Goal: Task Accomplishment & Management: Complete application form

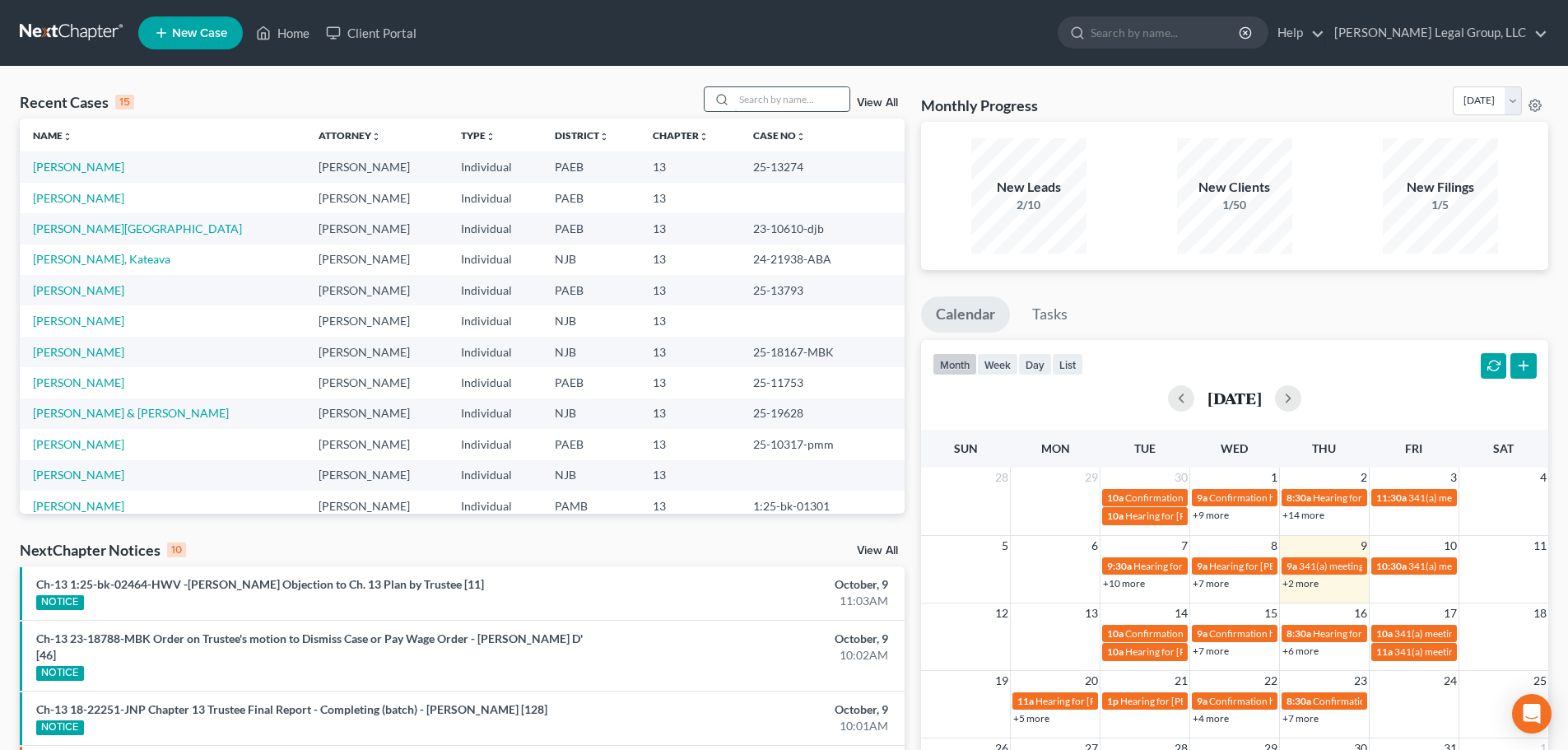
click at [776, 100] on input "search" at bounding box center [792, 99] width 115 height 24
type input "link"
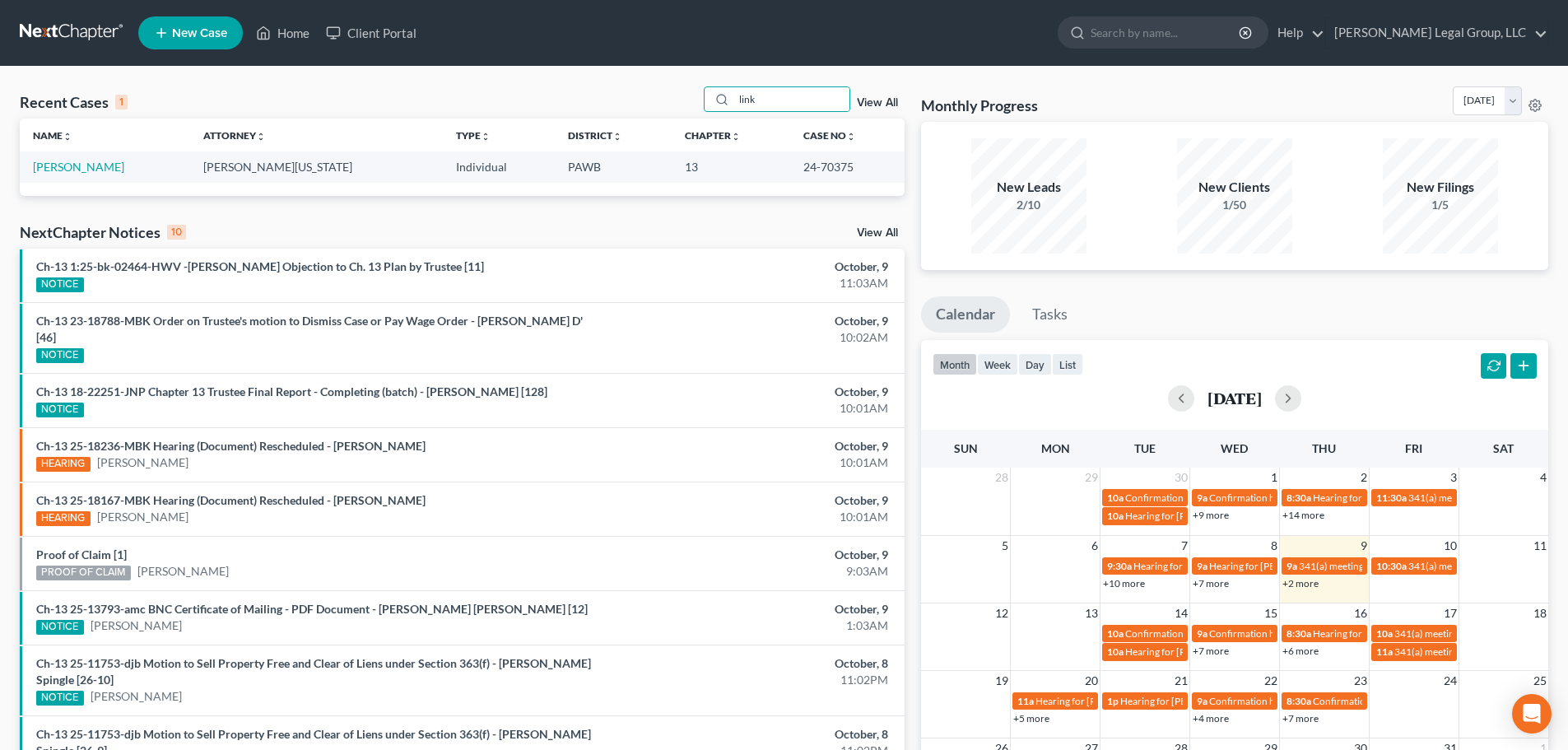
click at [62, 159] on td "[PERSON_NAME]" at bounding box center [104, 166] width 171 height 31
click at [60, 164] on link "[PERSON_NAME]" at bounding box center [79, 166] width 92 height 14
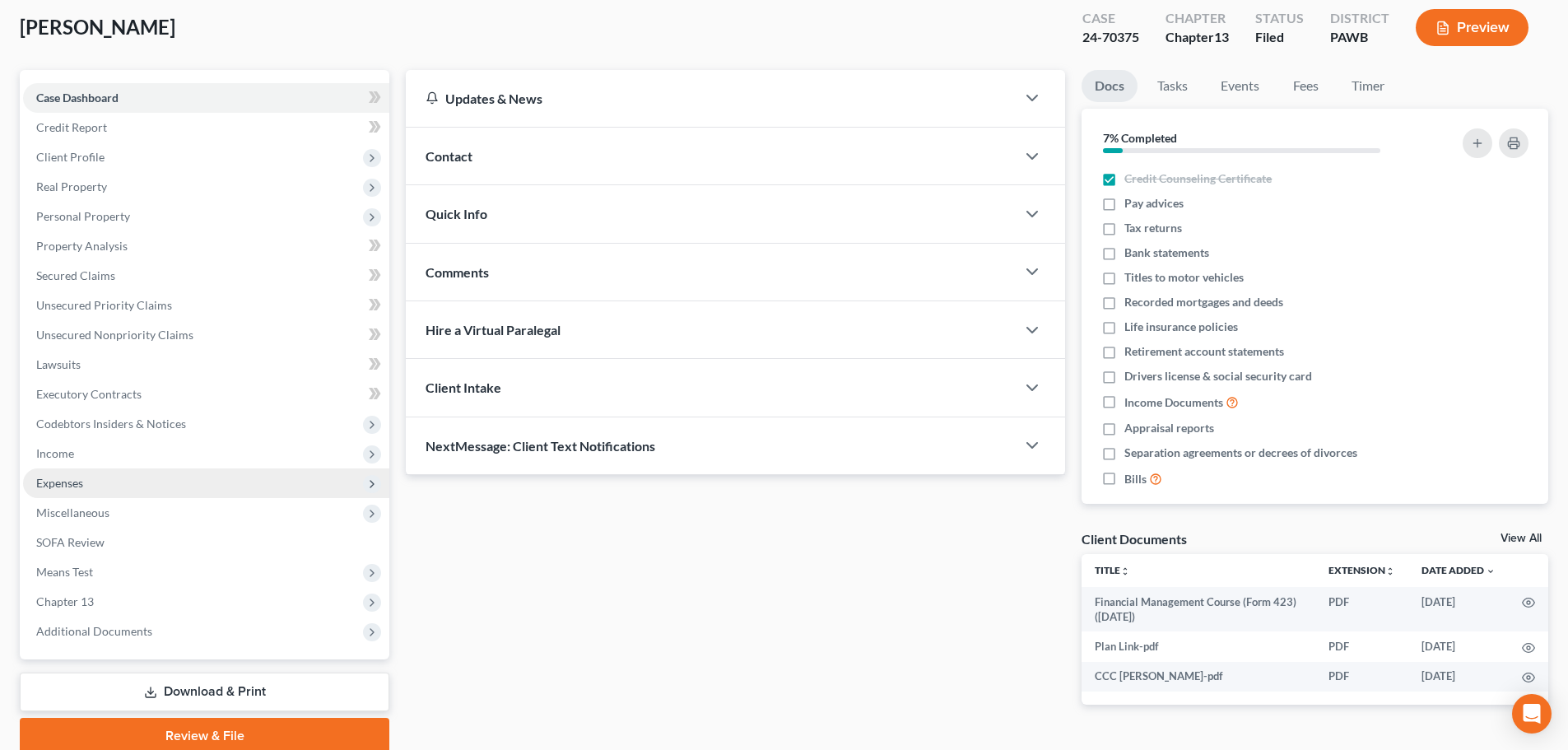
scroll to position [155, 0]
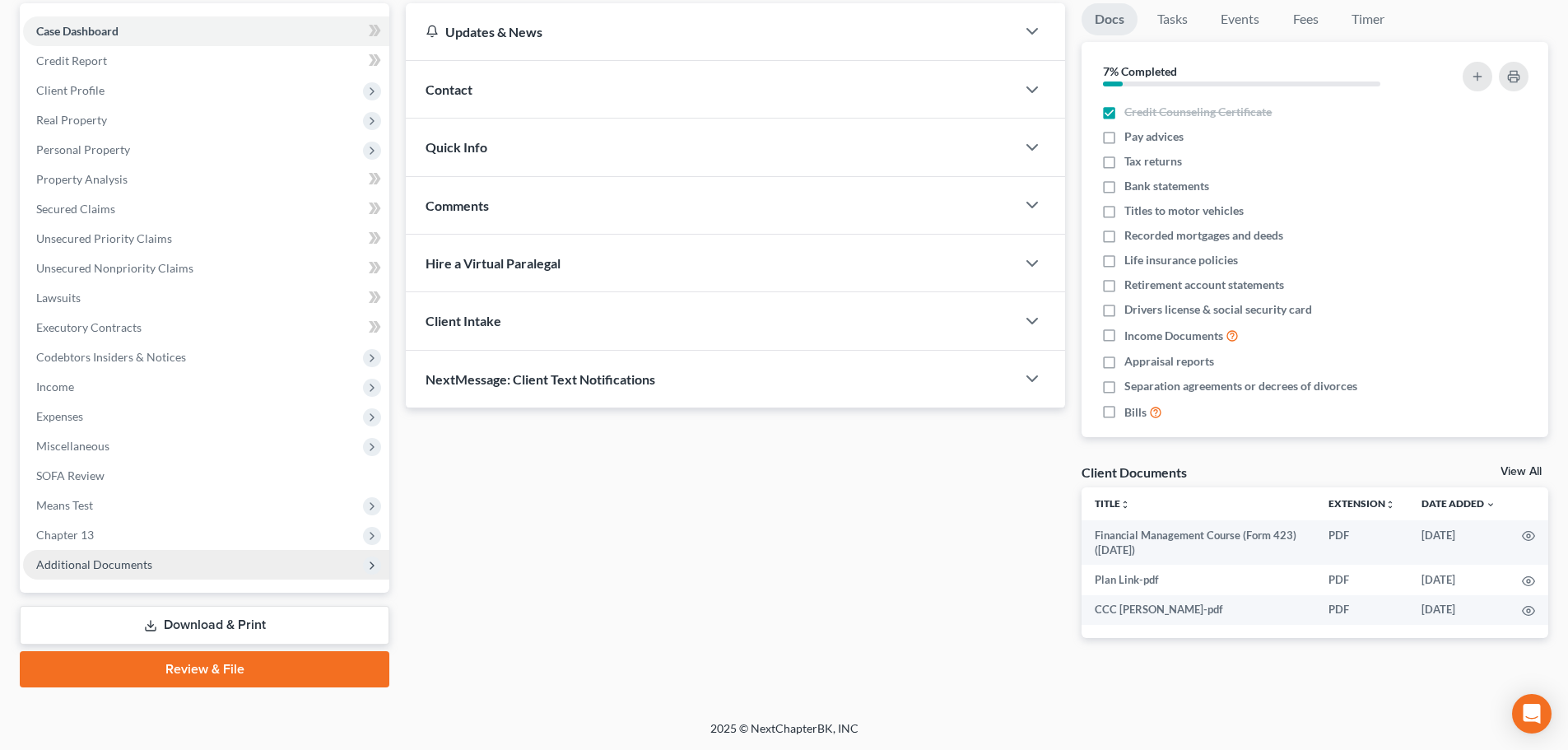
click at [149, 574] on span "Additional Documents" at bounding box center [205, 565] width 366 height 30
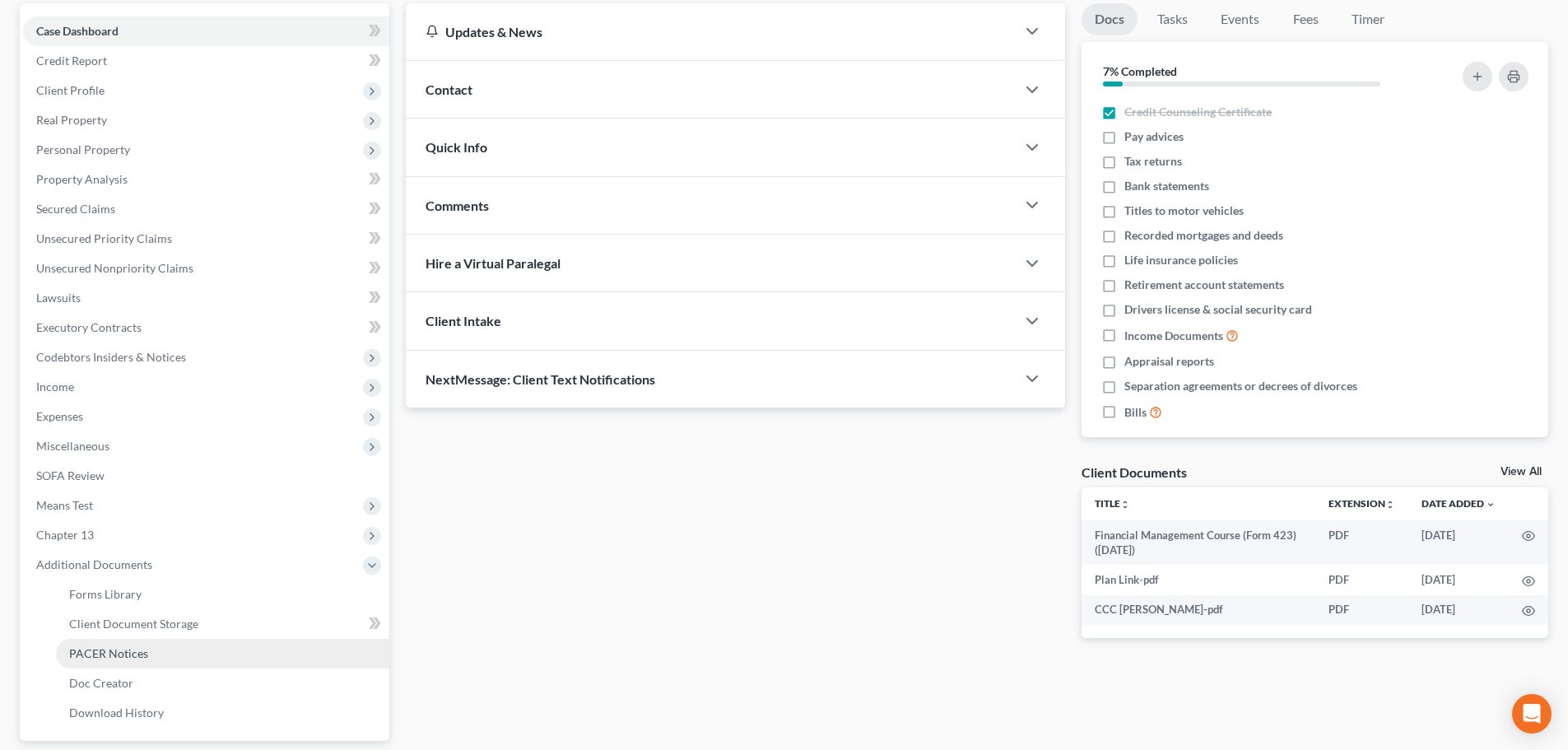
click at [206, 639] on link "PACER Notices" at bounding box center [222, 653] width 334 height 30
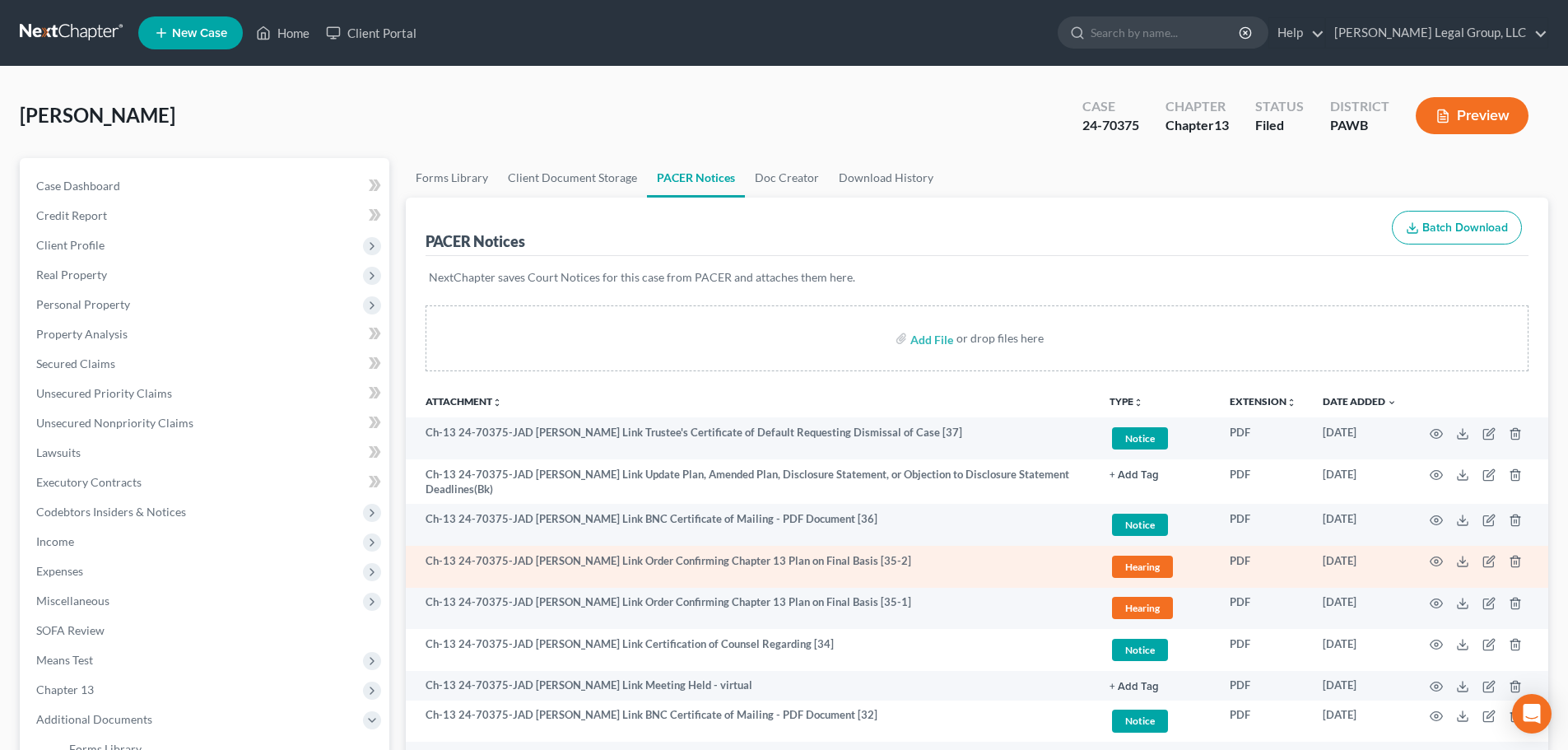
scroll to position [82, 0]
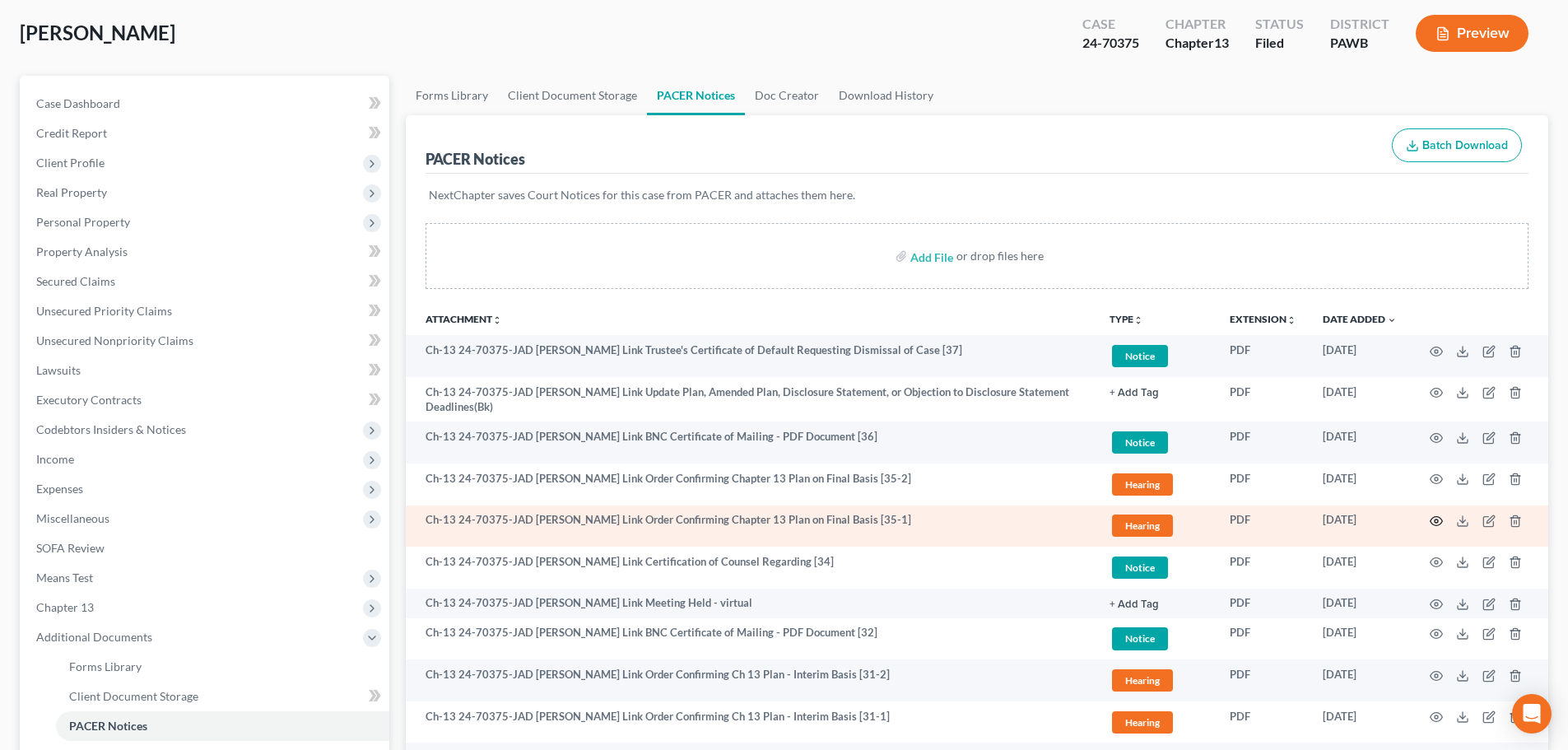
click at [1436, 525] on icon "button" at bounding box center [1436, 522] width 14 height 14
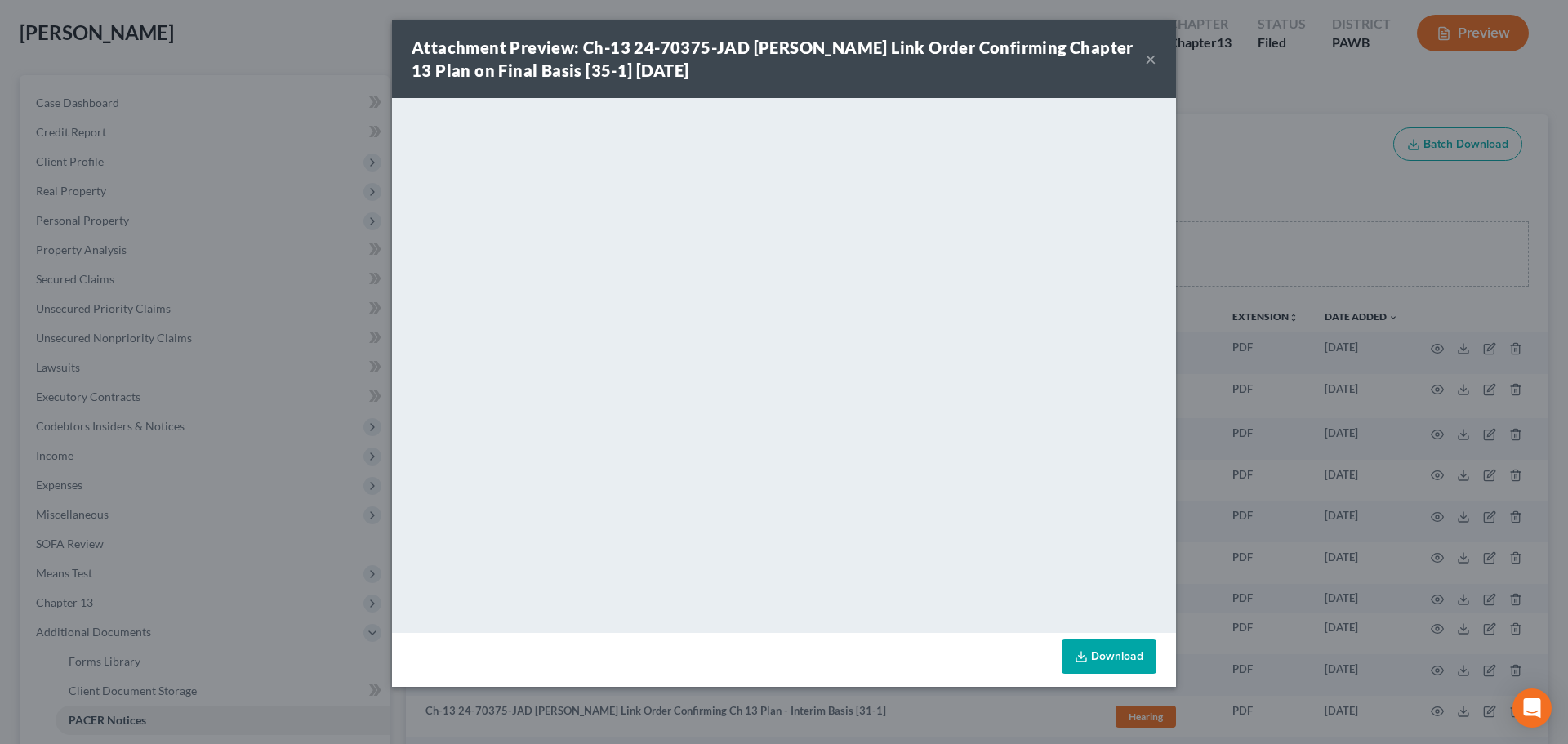
drag, startPoint x: 1149, startPoint y: 57, endPoint x: 1164, endPoint y: 95, distance: 40.9
click at [1149, 57] on button "×" at bounding box center [1151, 58] width 12 height 19
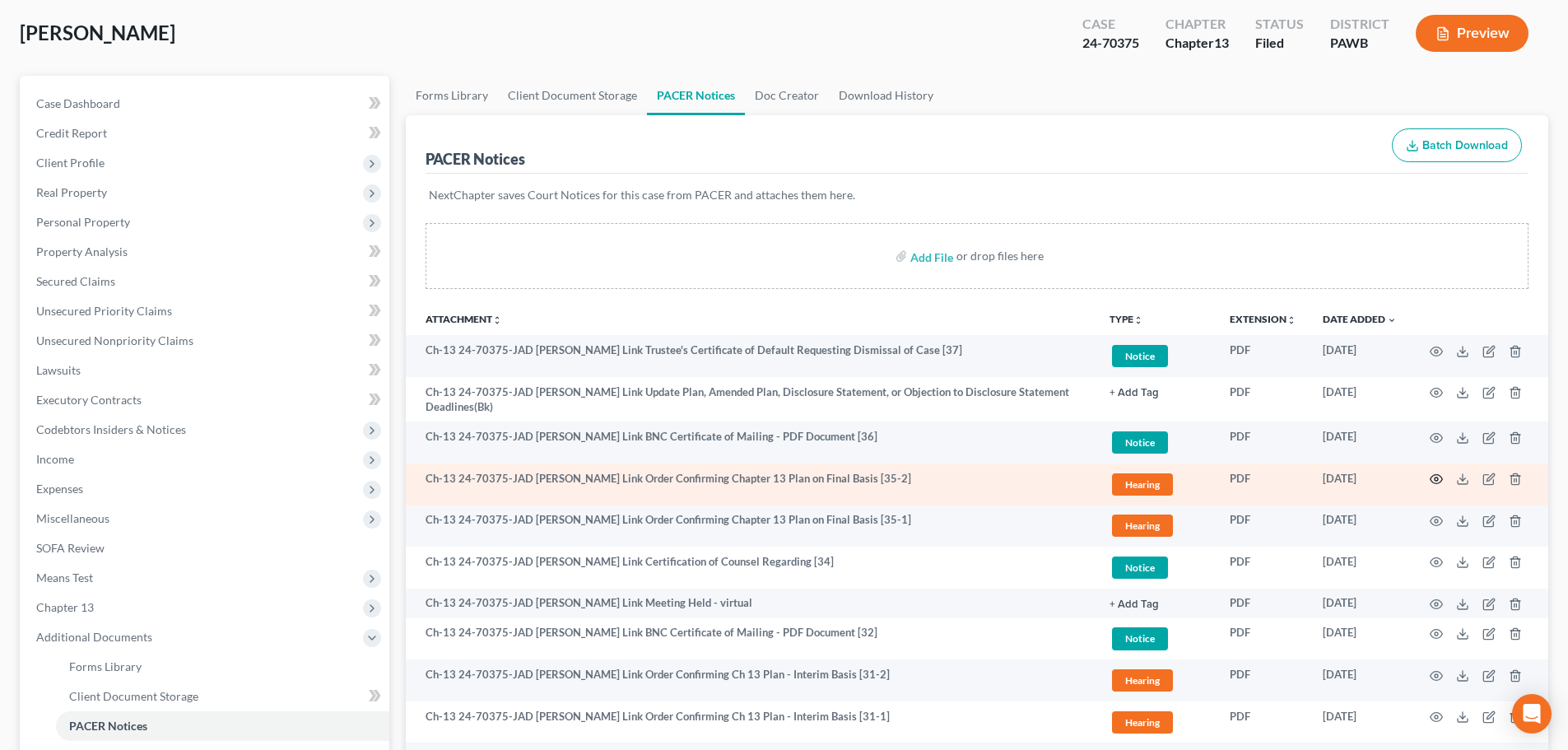
click at [1438, 482] on icon "button" at bounding box center [1436, 479] width 14 height 14
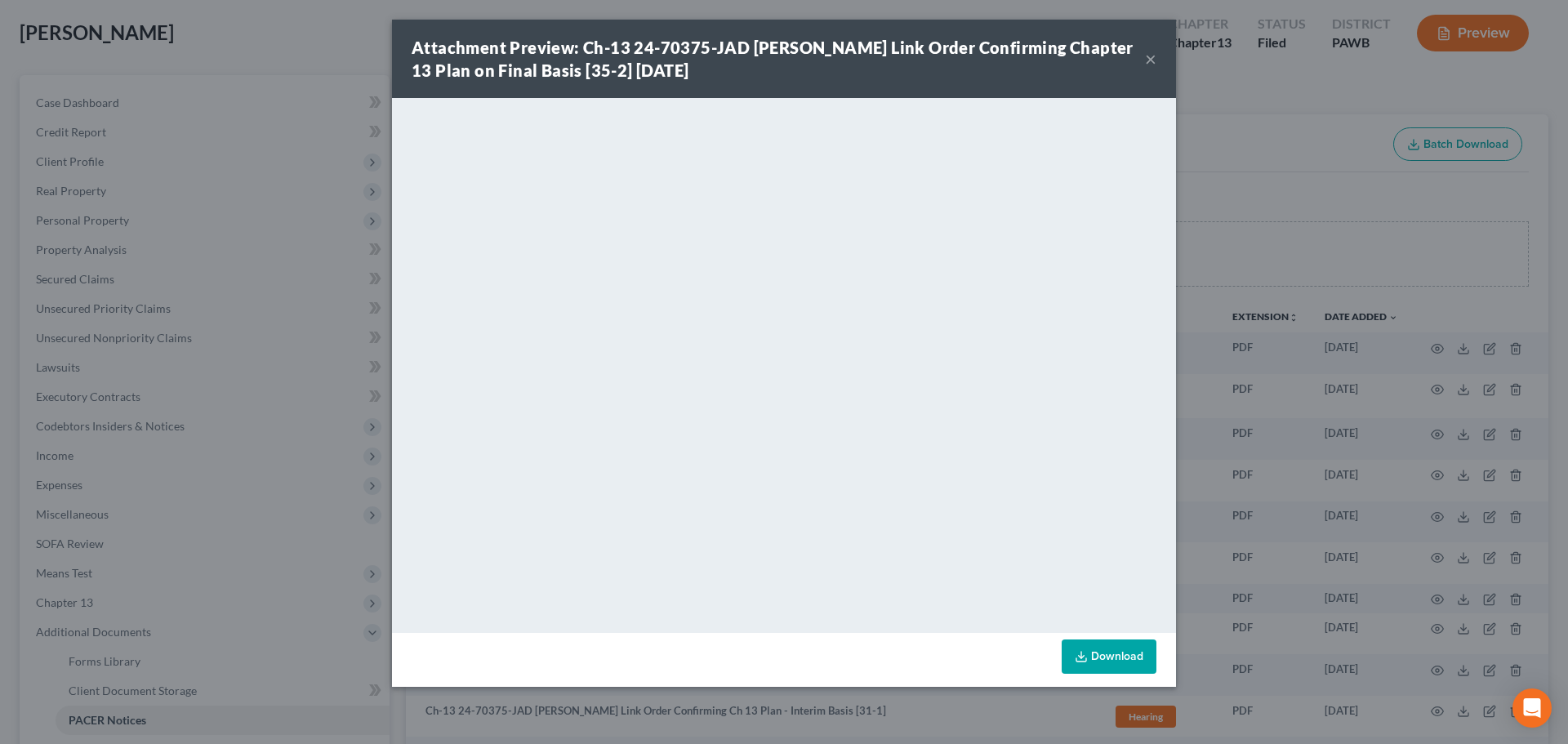
click at [1152, 54] on button "×" at bounding box center [1151, 58] width 12 height 19
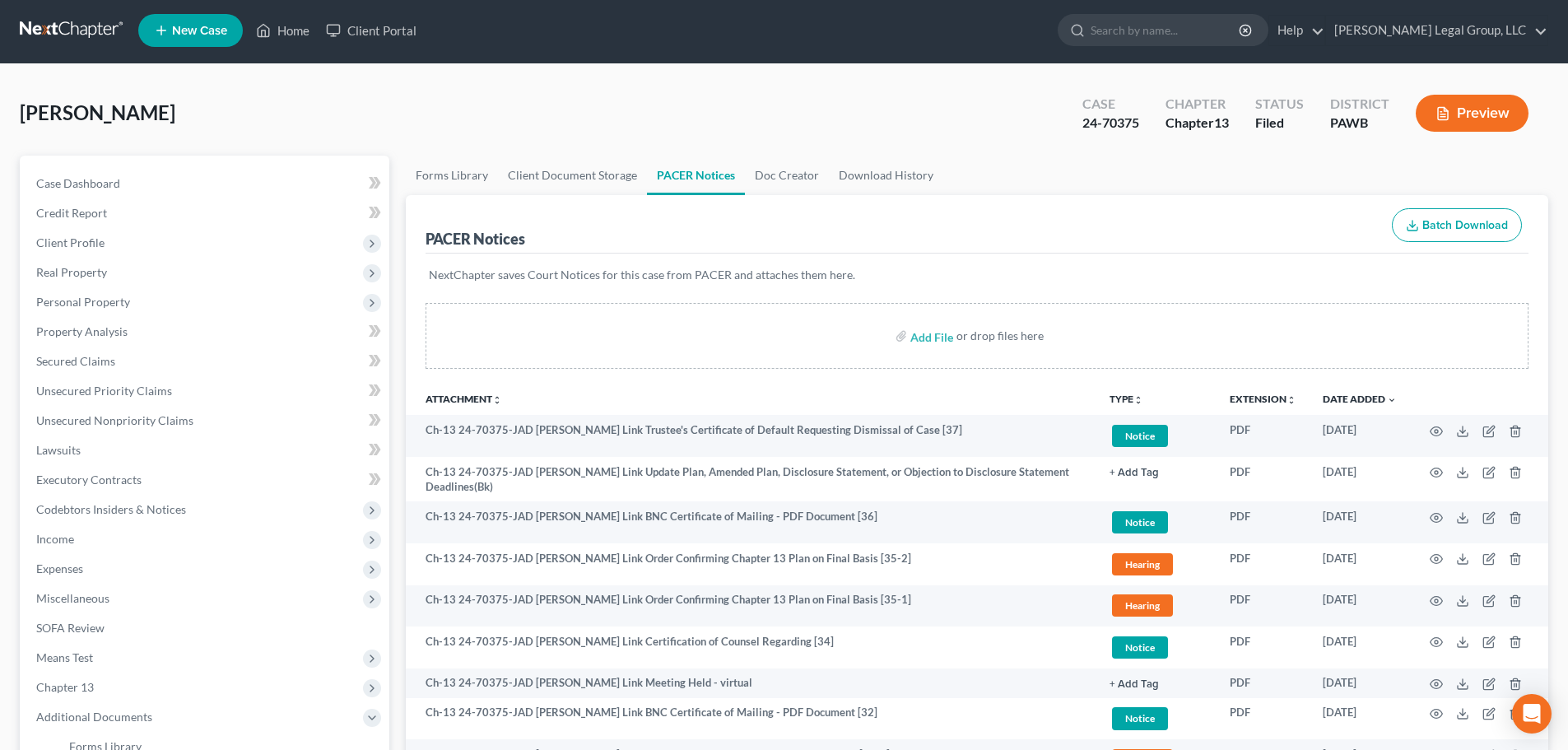
scroll to position [0, 0]
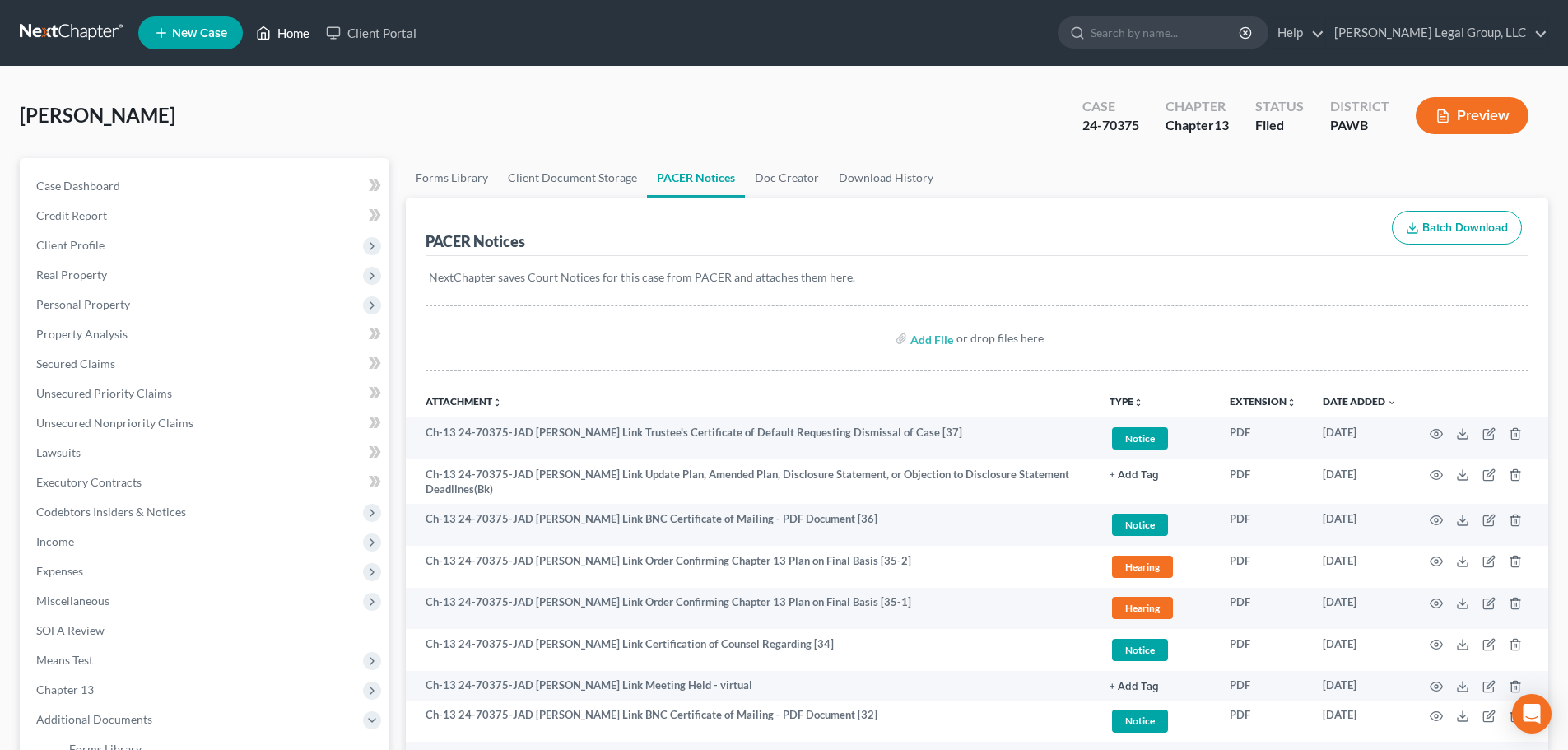
drag, startPoint x: 289, startPoint y: 32, endPoint x: 285, endPoint y: 87, distance: 55.1
click at [289, 32] on link "Home" at bounding box center [283, 32] width 70 height 30
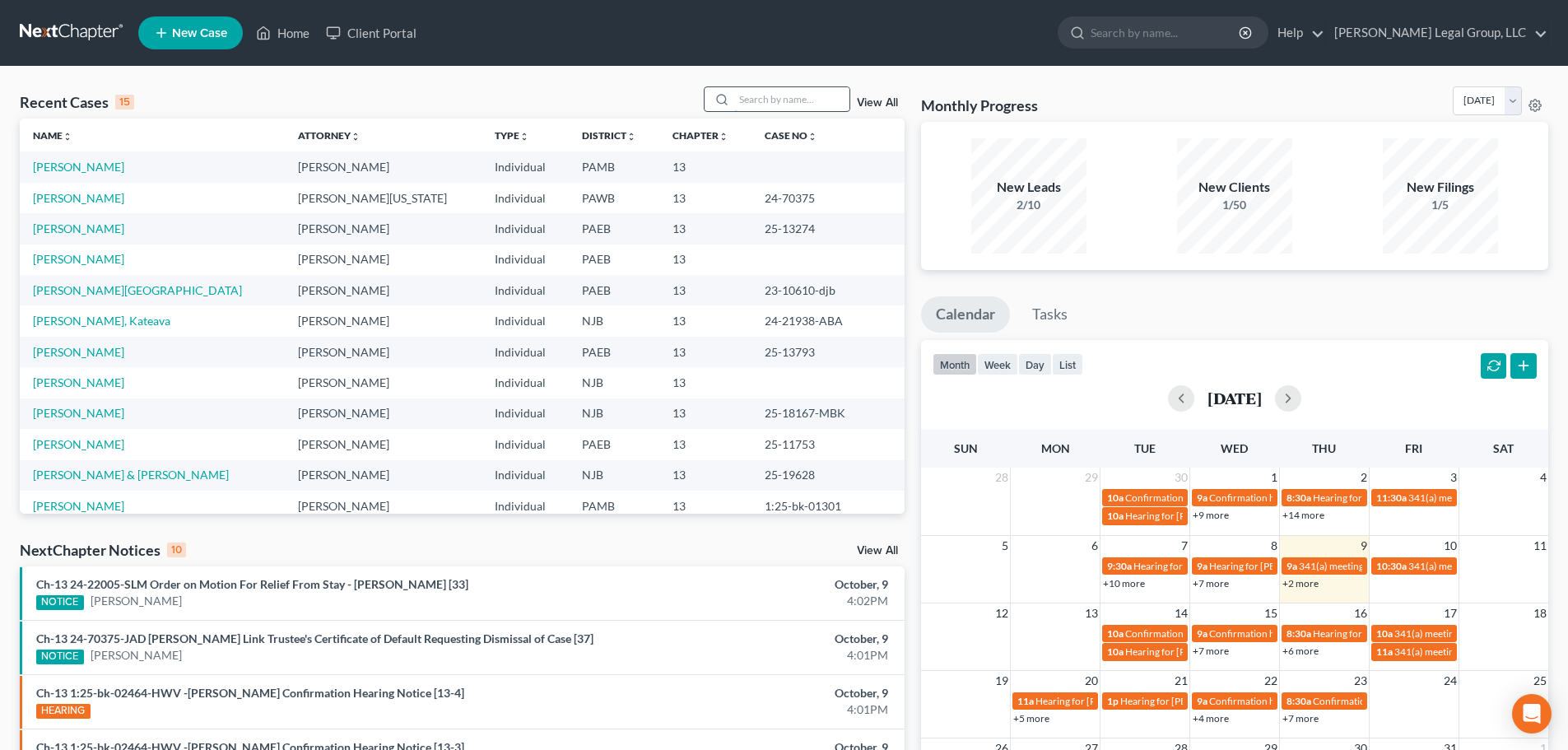
click at [789, 96] on input "search" at bounding box center [792, 99] width 115 height 24
type input "[PERSON_NAME]"
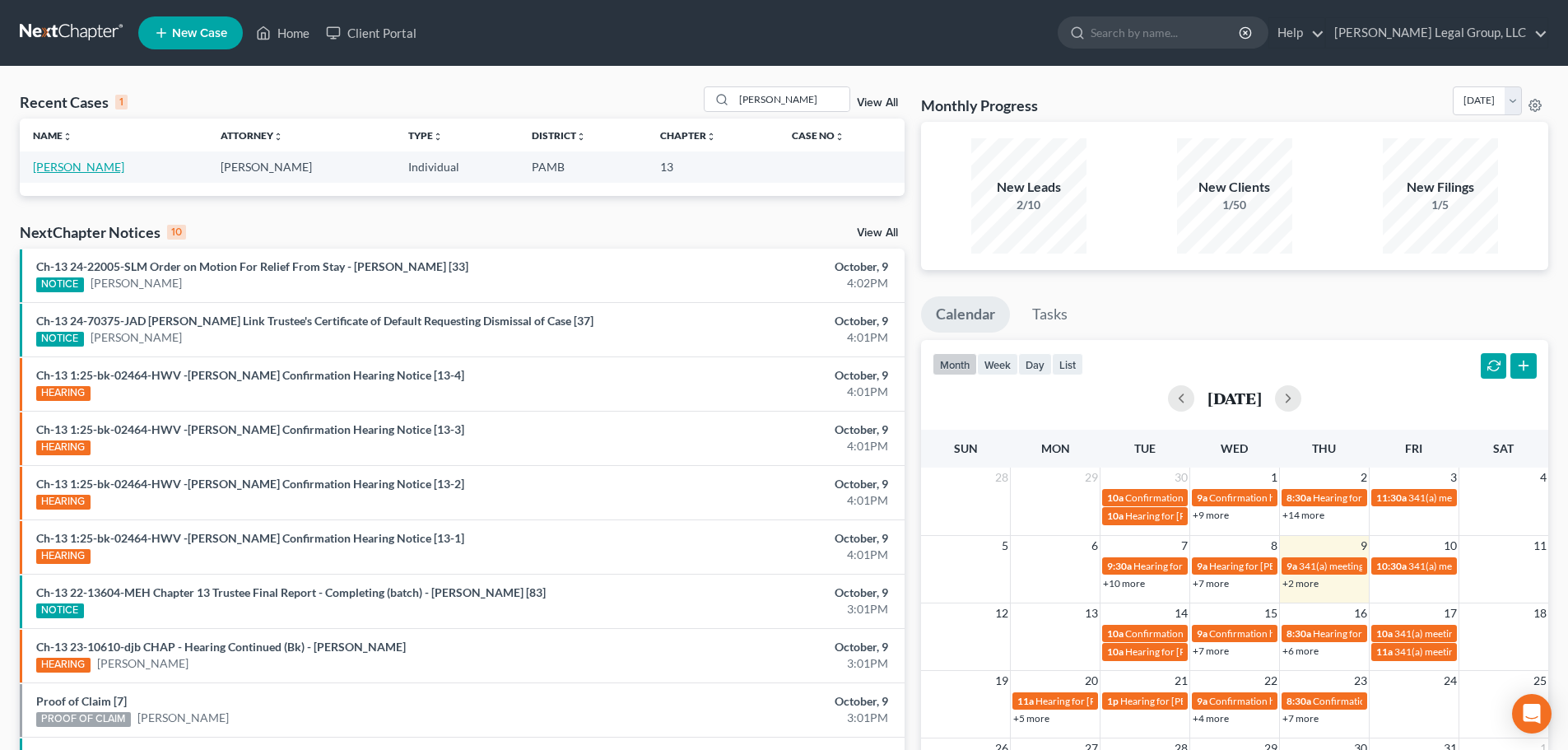
click at [90, 164] on link "[PERSON_NAME]" at bounding box center [79, 166] width 92 height 14
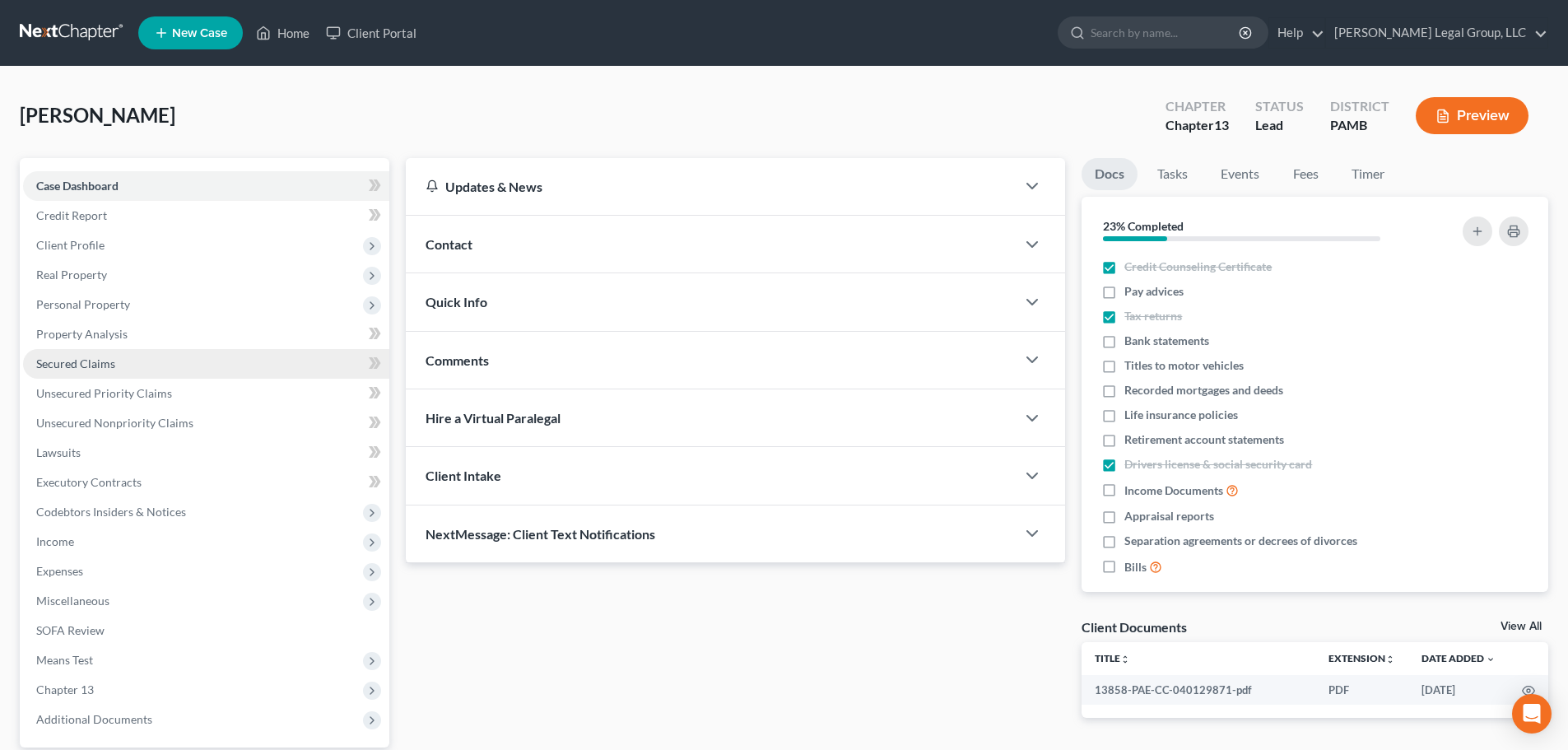
click at [95, 355] on link "Secured Claims" at bounding box center [205, 364] width 366 height 30
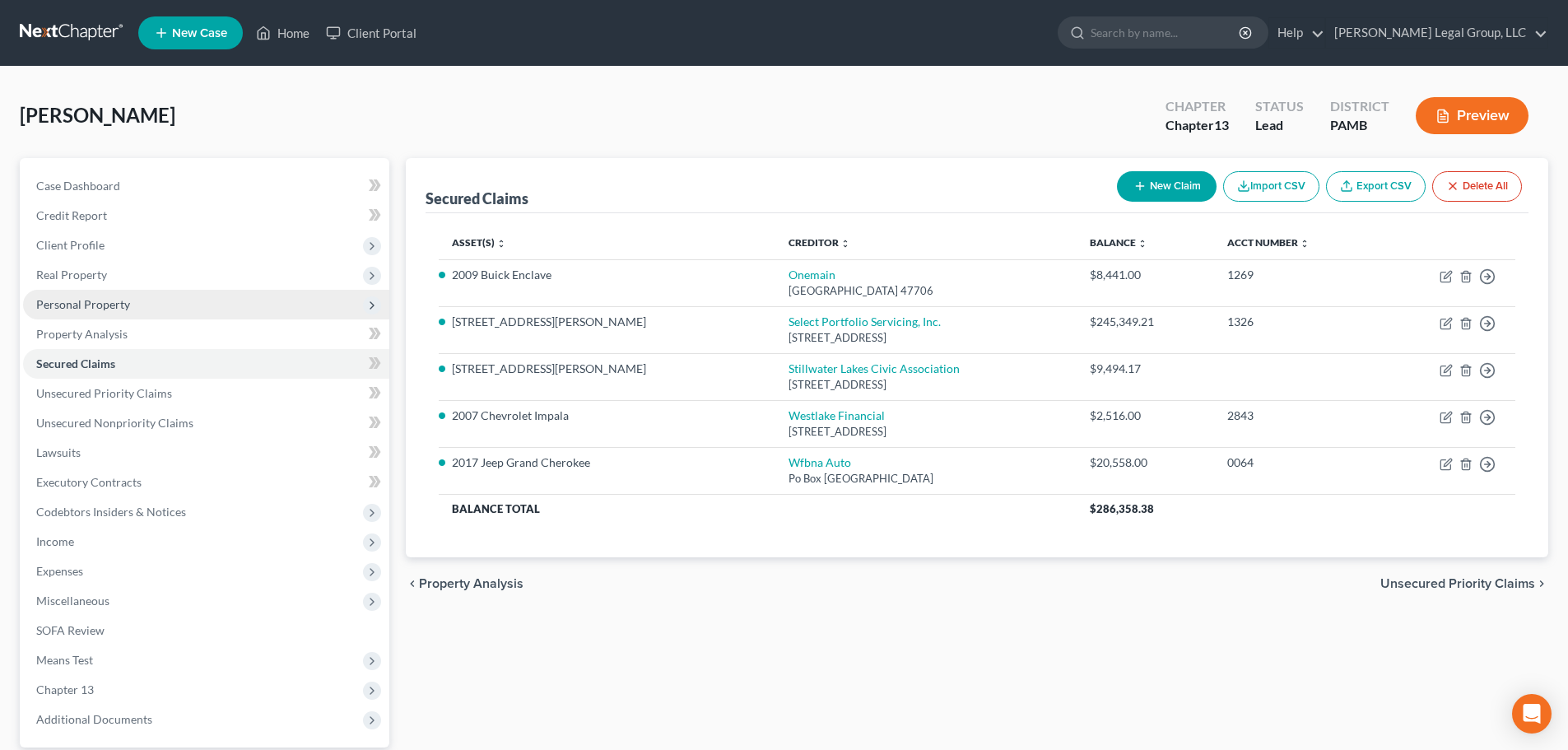
click at [119, 301] on span "Personal Property" at bounding box center [83, 304] width 94 height 14
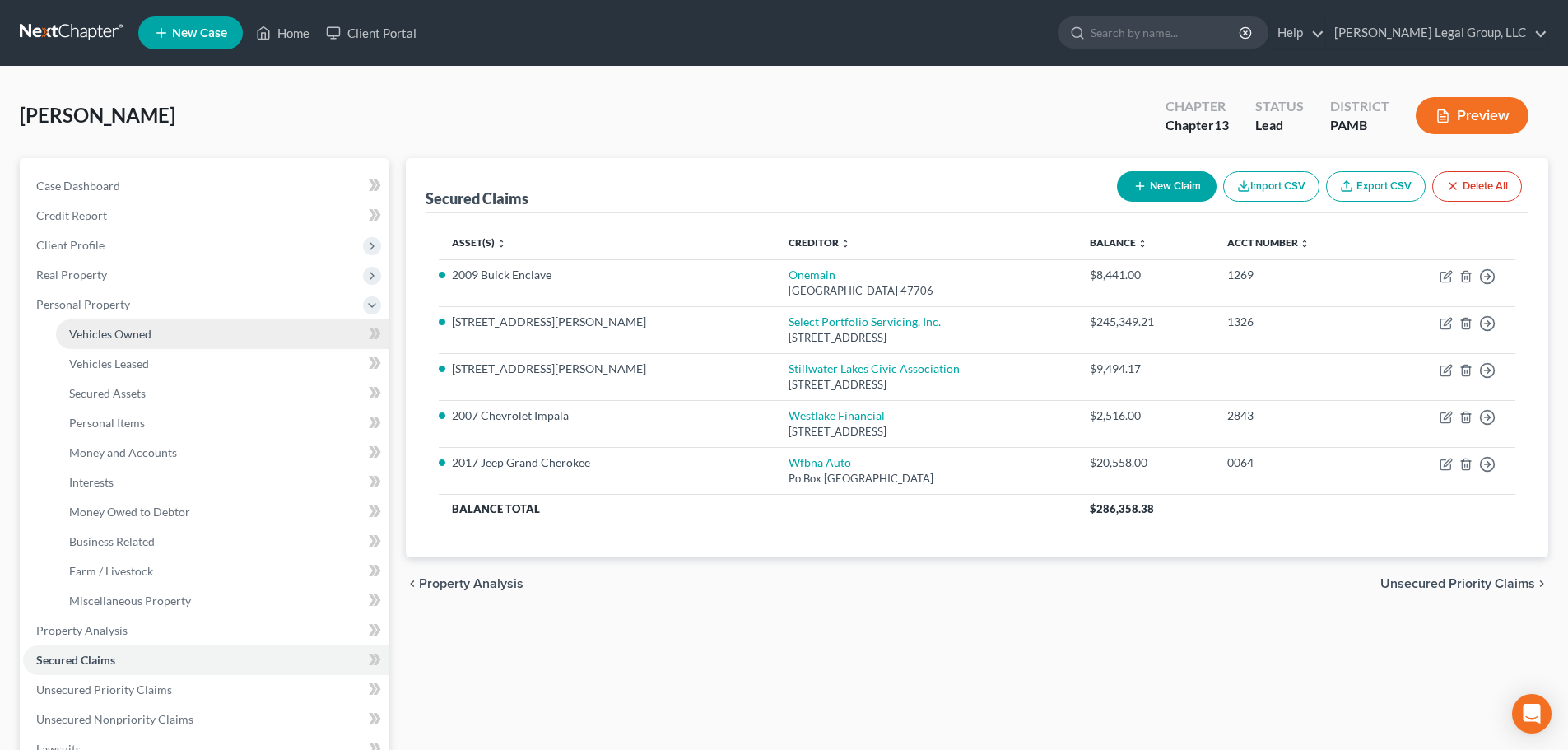
click at [138, 324] on link "Vehicles Owned" at bounding box center [222, 334] width 334 height 30
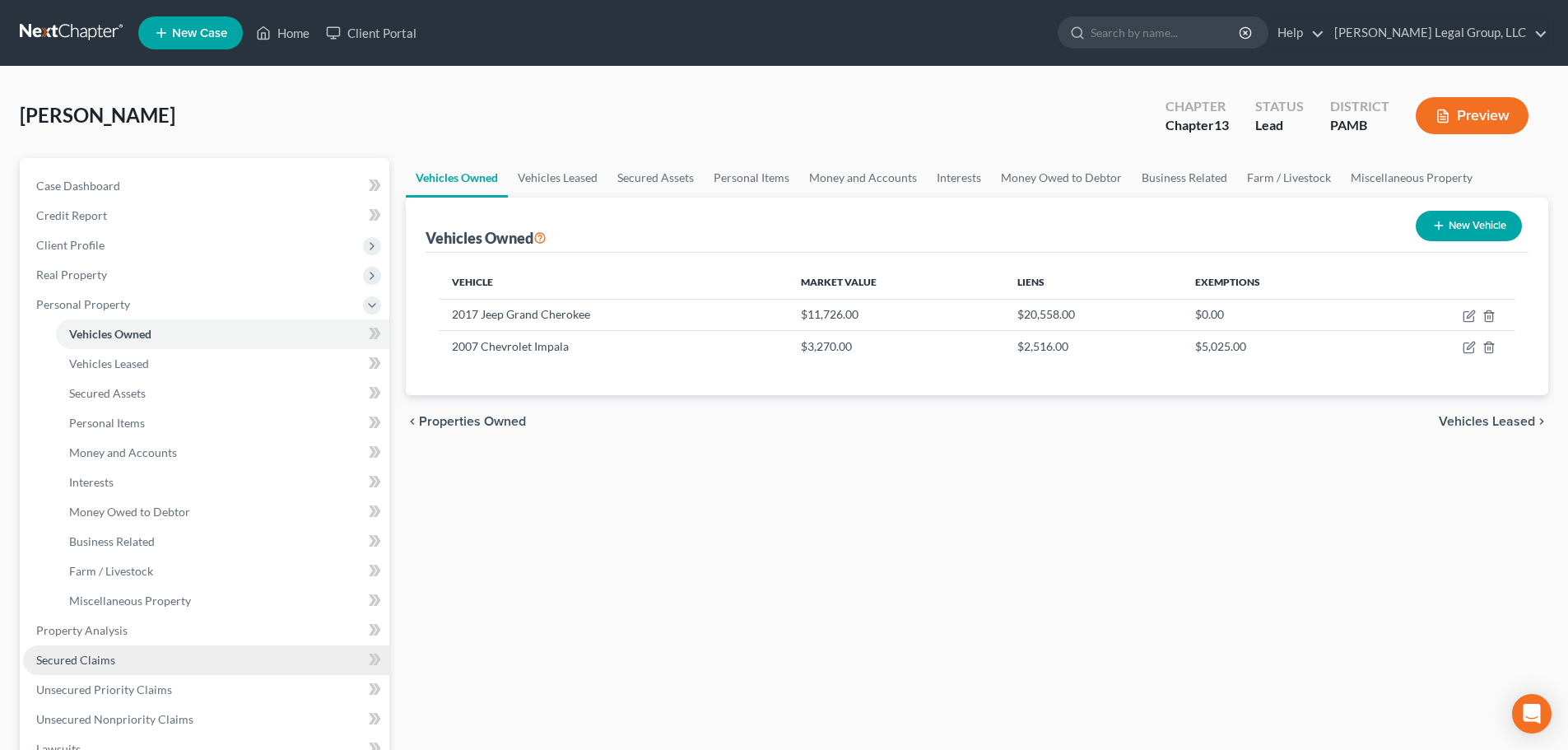
click at [100, 663] on span "Secured Claims" at bounding box center [76, 660] width 79 height 14
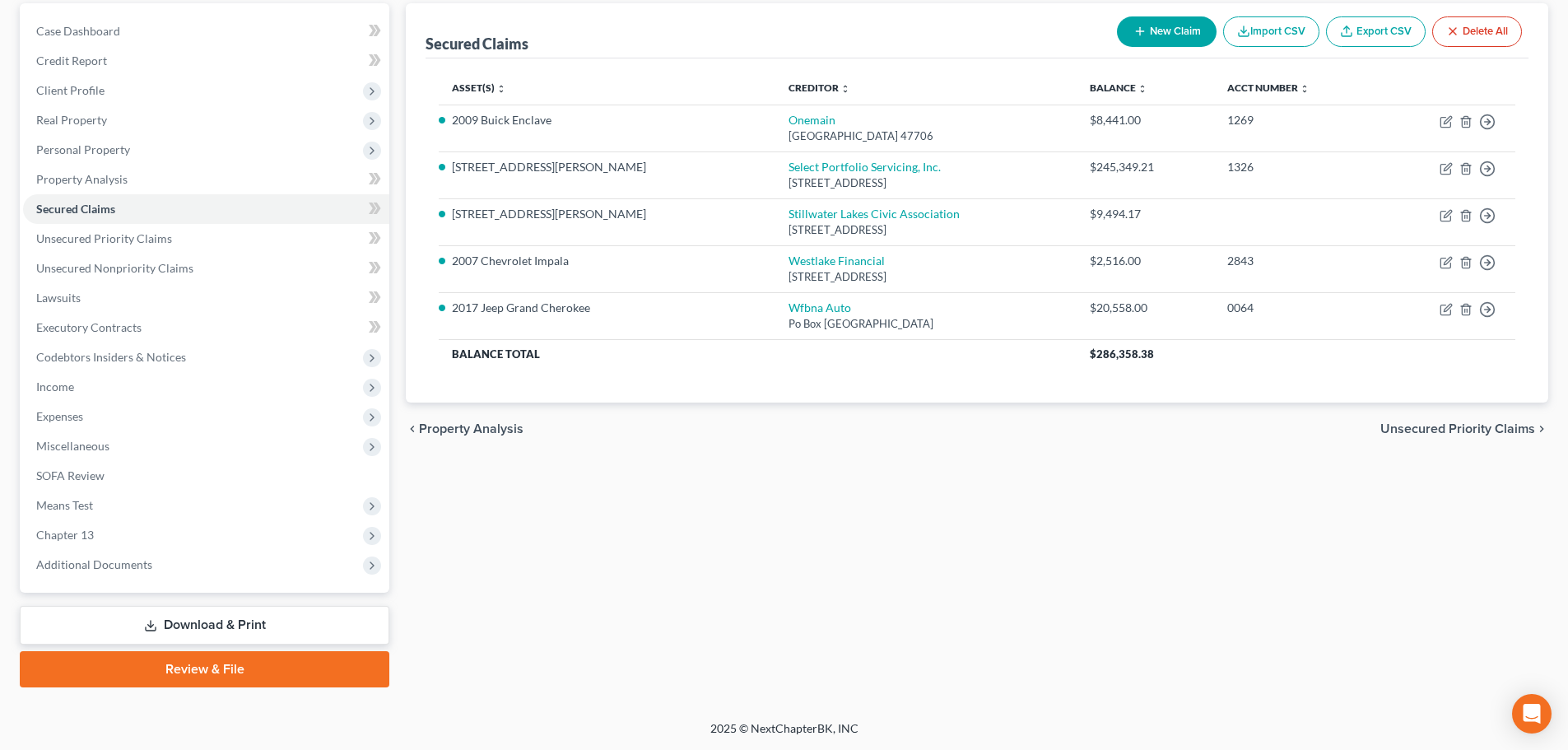
click at [169, 612] on link "Download & Print" at bounding box center [204, 626] width 369 height 39
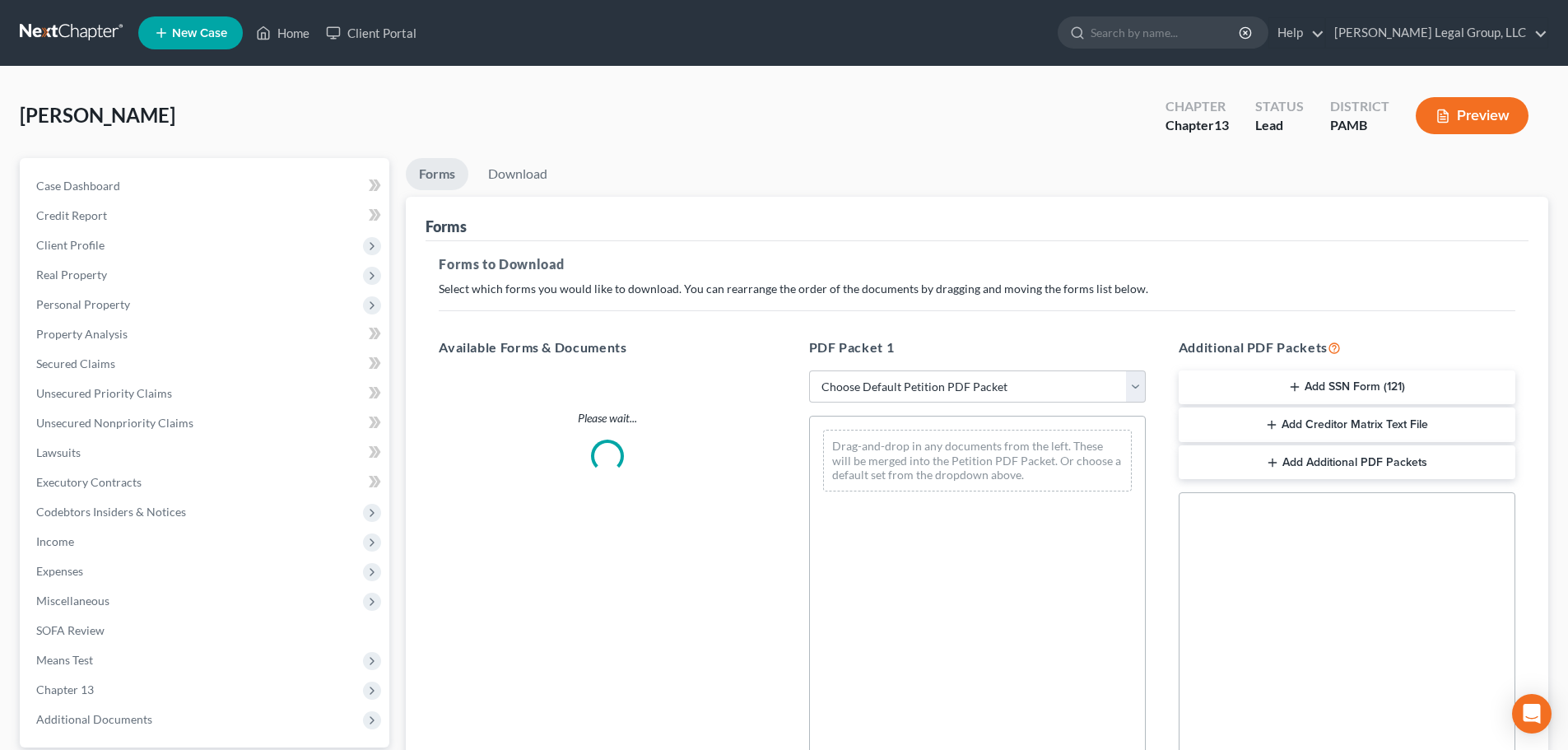
click at [1378, 388] on button "Add SSN Form (121)" at bounding box center [1346, 387] width 337 height 35
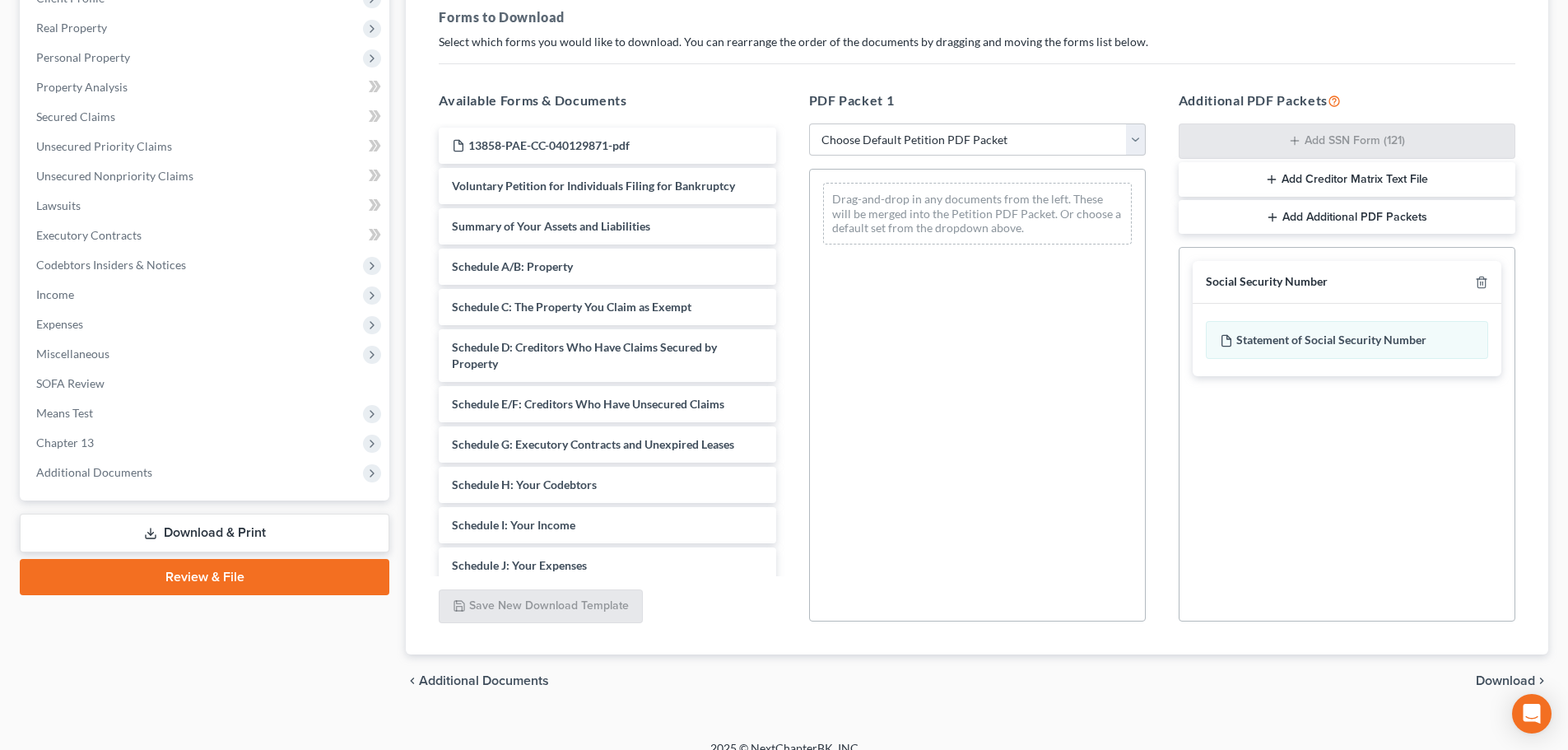
click at [1531, 681] on span "Download" at bounding box center [1505, 681] width 59 height 14
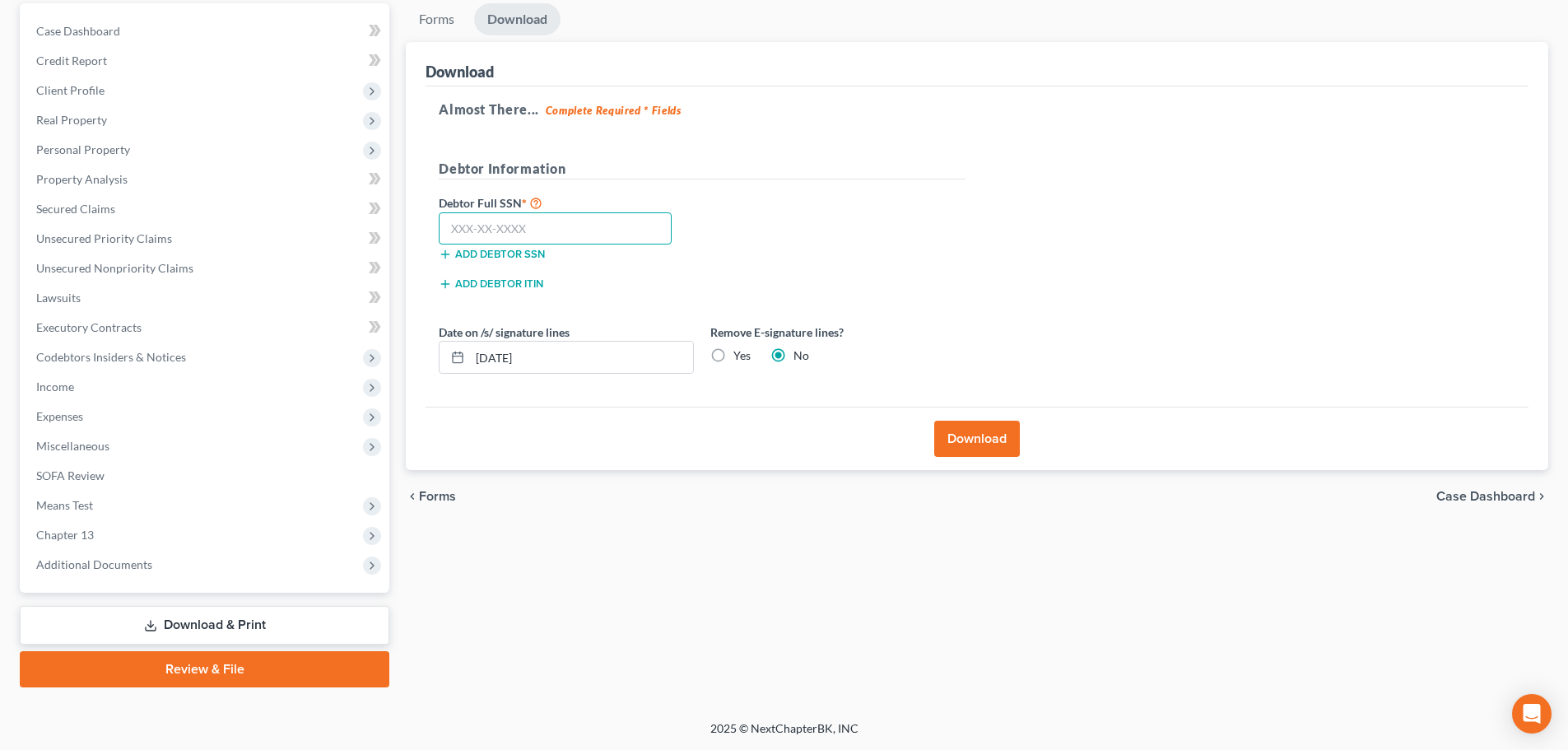
click at [623, 232] on input "text" at bounding box center [555, 228] width 233 height 33
click at [552, 228] on input "[PHONE_NUMBER]" at bounding box center [555, 228] width 233 height 33
type input "062-58-8433"
click at [991, 443] on button "Download" at bounding box center [976, 438] width 86 height 37
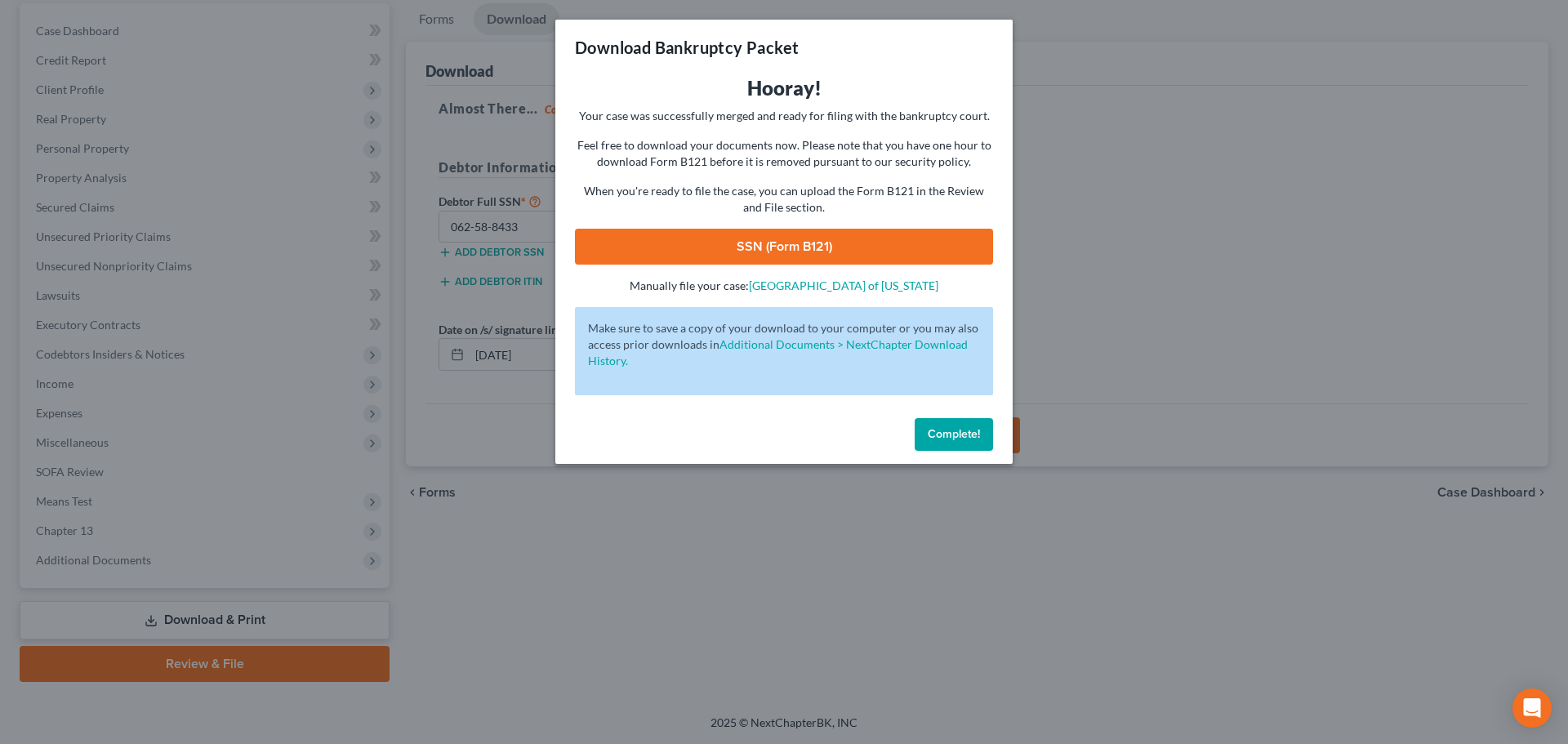
click at [816, 244] on link "SSN (Form B121)" at bounding box center [784, 246] width 418 height 36
click at [956, 432] on span "Complete!" at bounding box center [954, 434] width 52 height 13
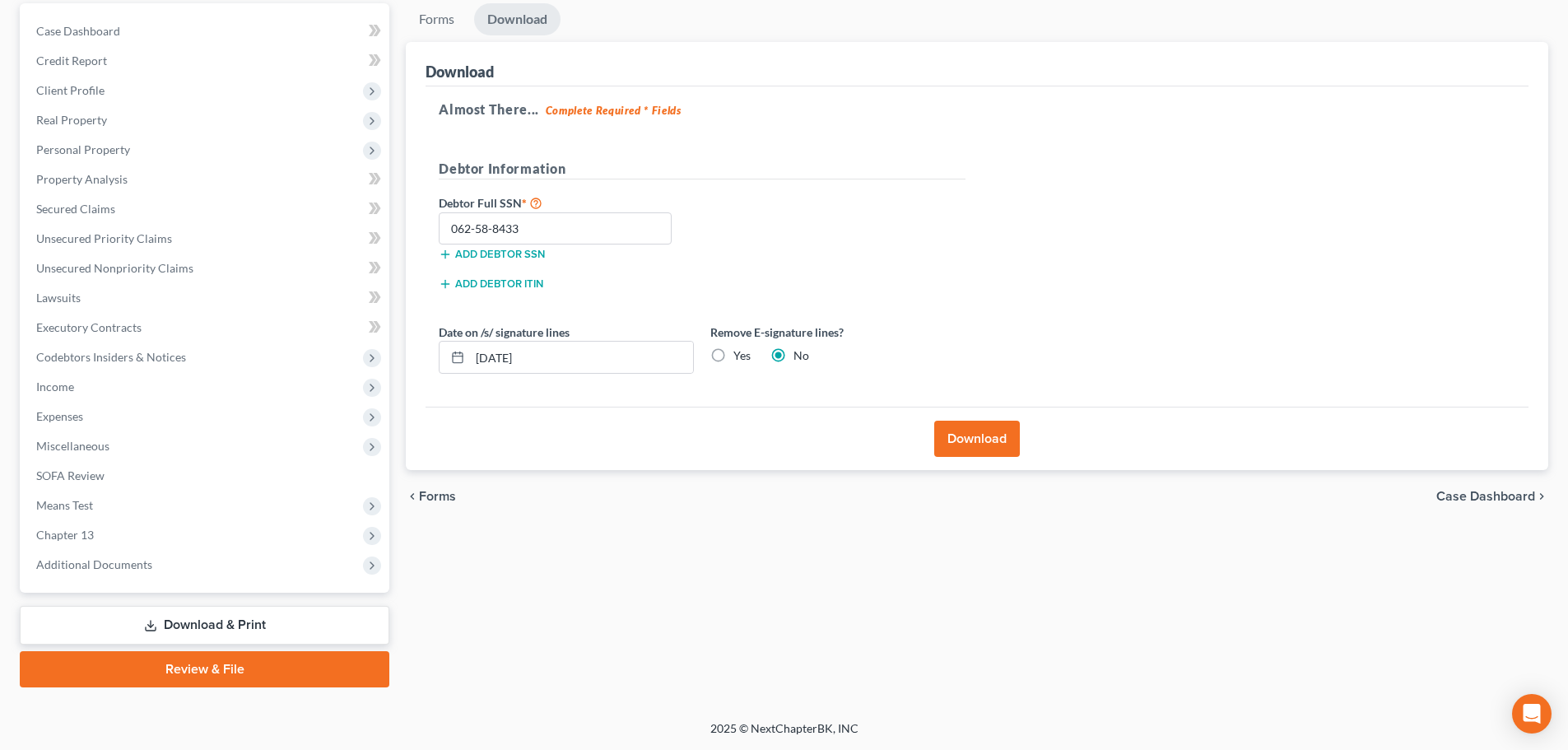
click at [296, 657] on link "Review & File" at bounding box center [204, 669] width 369 height 37
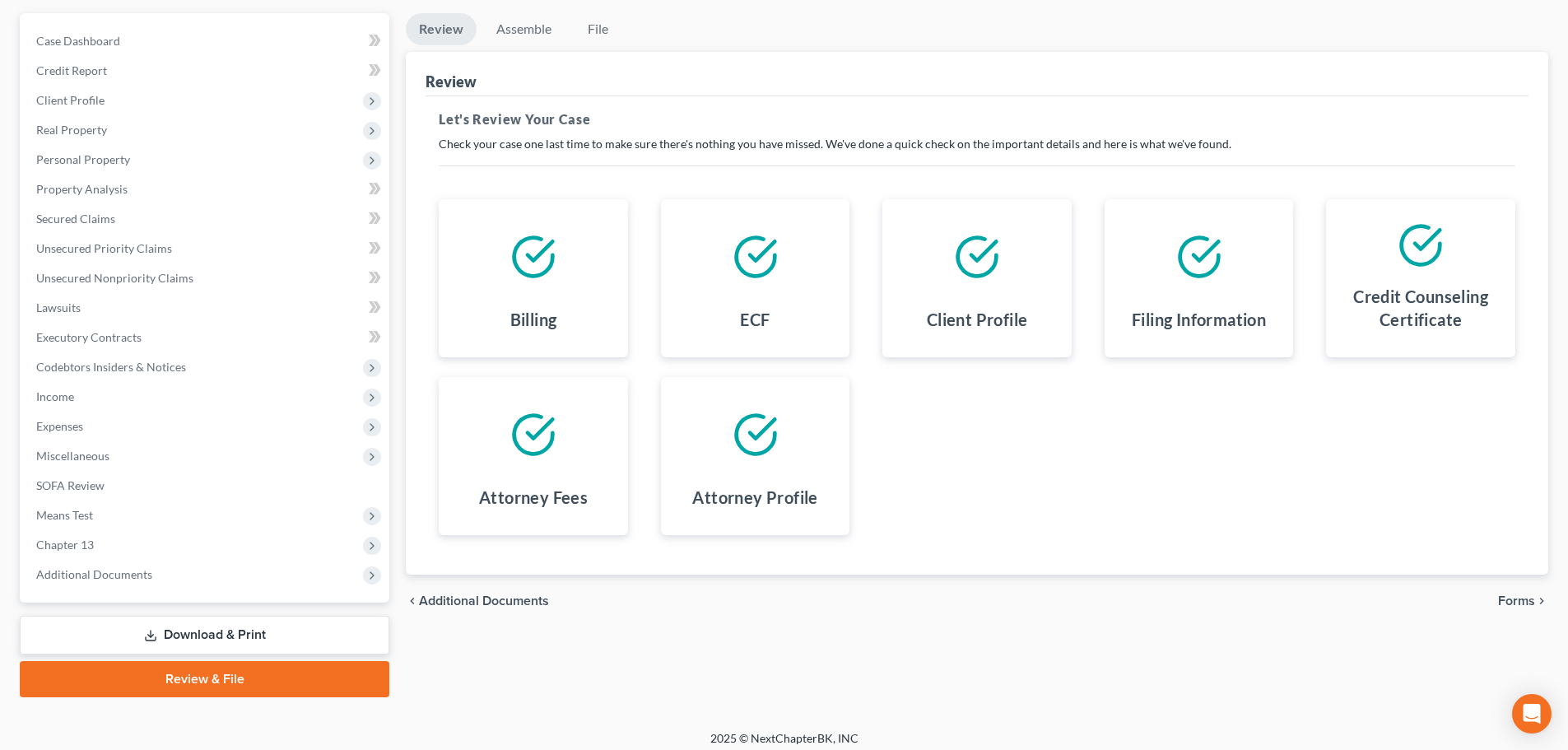
scroll to position [155, 0]
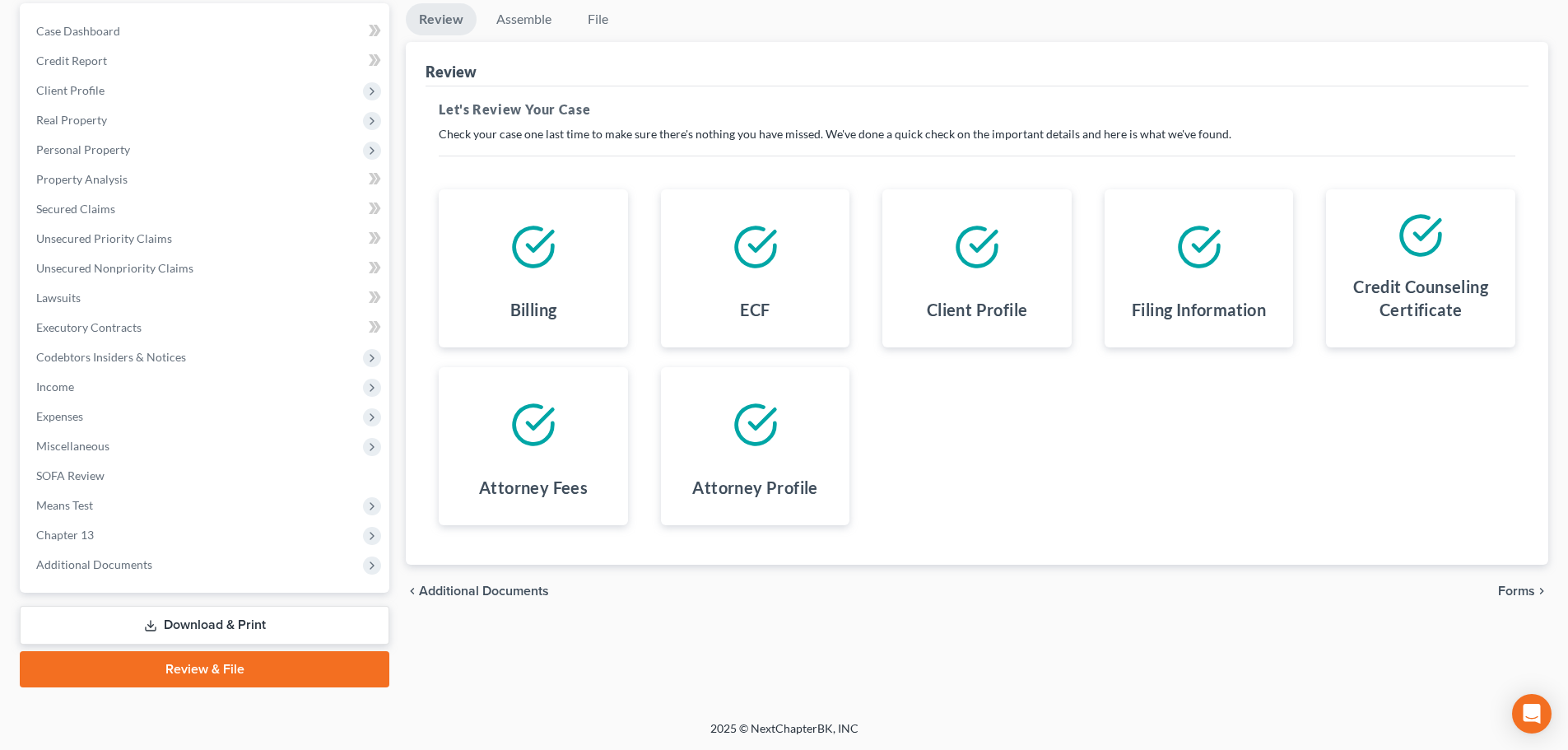
click at [1515, 588] on span "Forms" at bounding box center [1516, 591] width 37 height 14
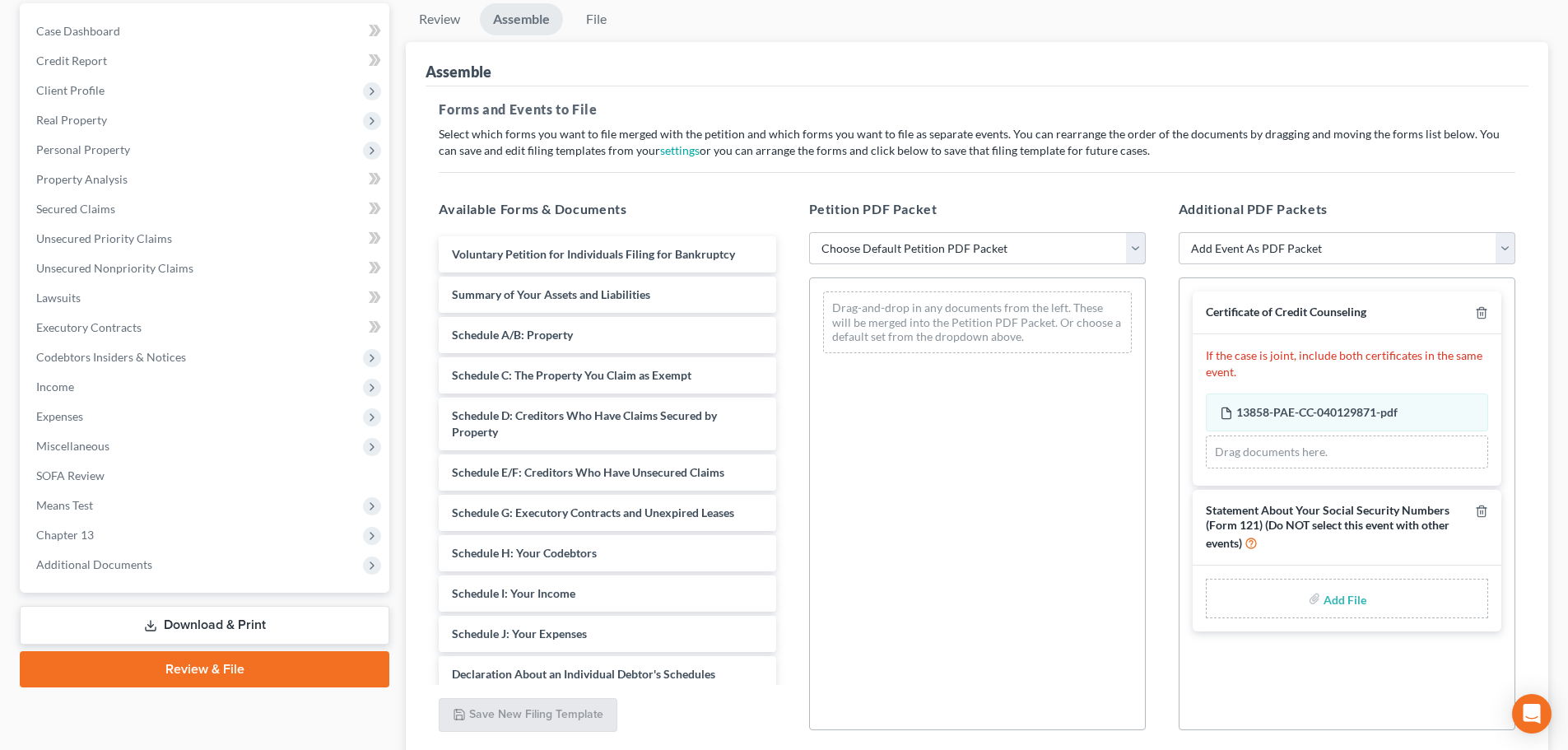
click at [965, 261] on select "Choose Default Petition PDF Packet Emergency Filing (Voluntary Petition and Cre…" at bounding box center [977, 248] width 337 height 33
click at [809, 232] on select "Choose Default Petition PDF Packet Emergency Filing (Voluntary Petition and Cre…" at bounding box center [977, 248] width 337 height 33
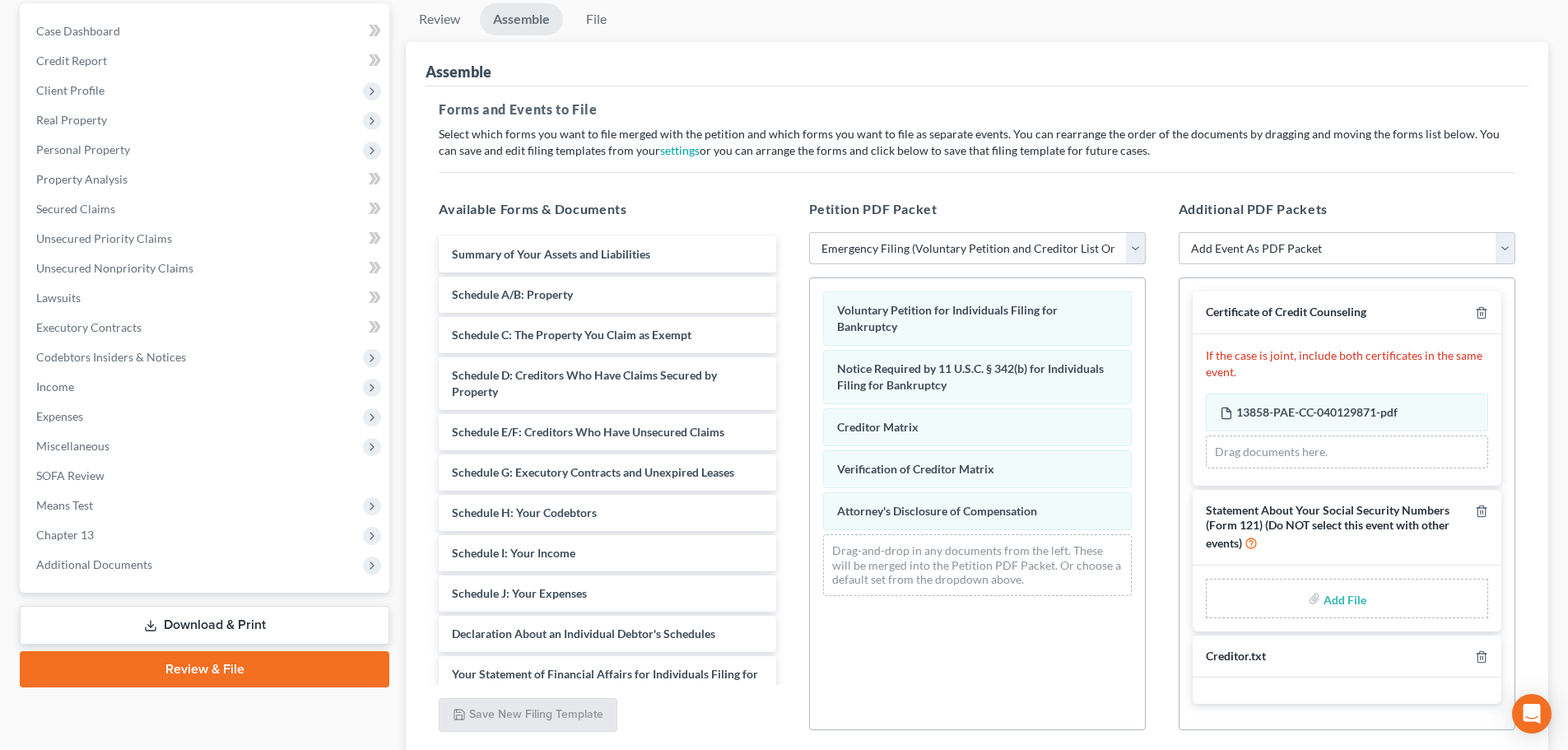
click at [921, 250] on select "Choose Default Petition PDF Packet Emergency Filing (Voluntary Petition and Cre…" at bounding box center [977, 248] width 337 height 33
select select "1"
click at [809, 232] on select "Choose Default Petition PDF Packet Emergency Filing (Voluntary Petition and Cre…" at bounding box center [977, 248] width 337 height 33
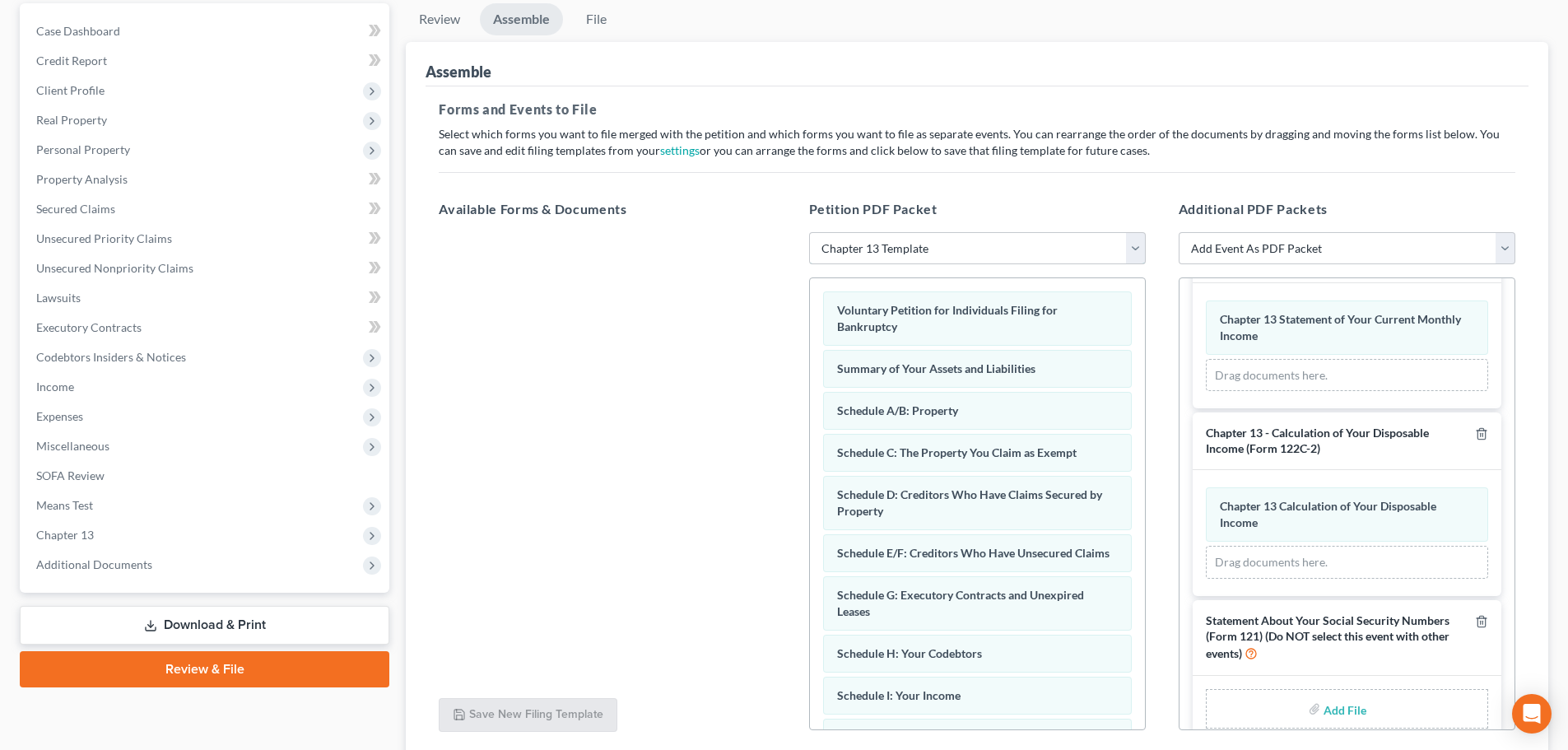
scroll to position [305, 0]
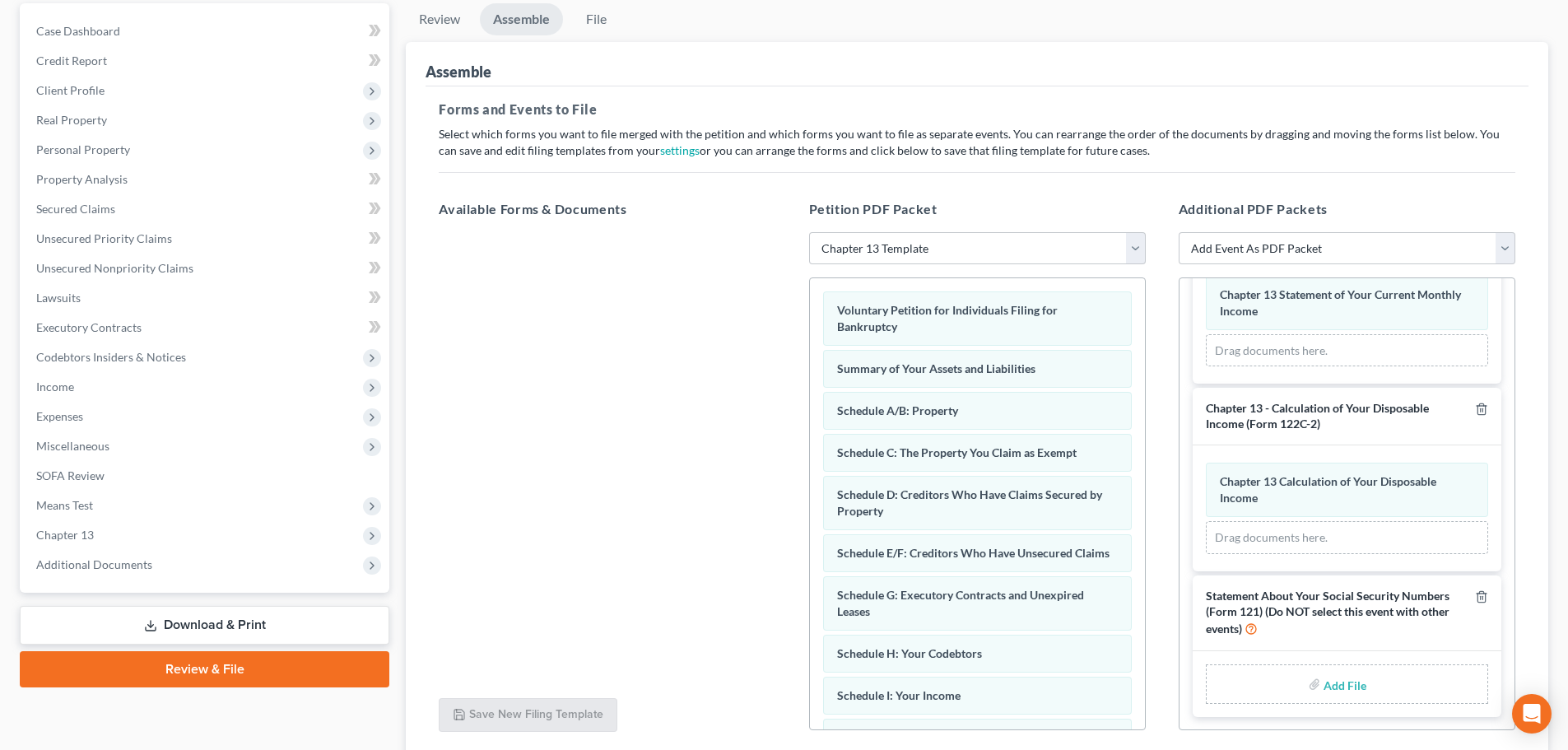
click at [1333, 685] on input "file" at bounding box center [1343, 684] width 40 height 30
type input "C:\fakepath\stmt of [PERSON_NAME].pdf"
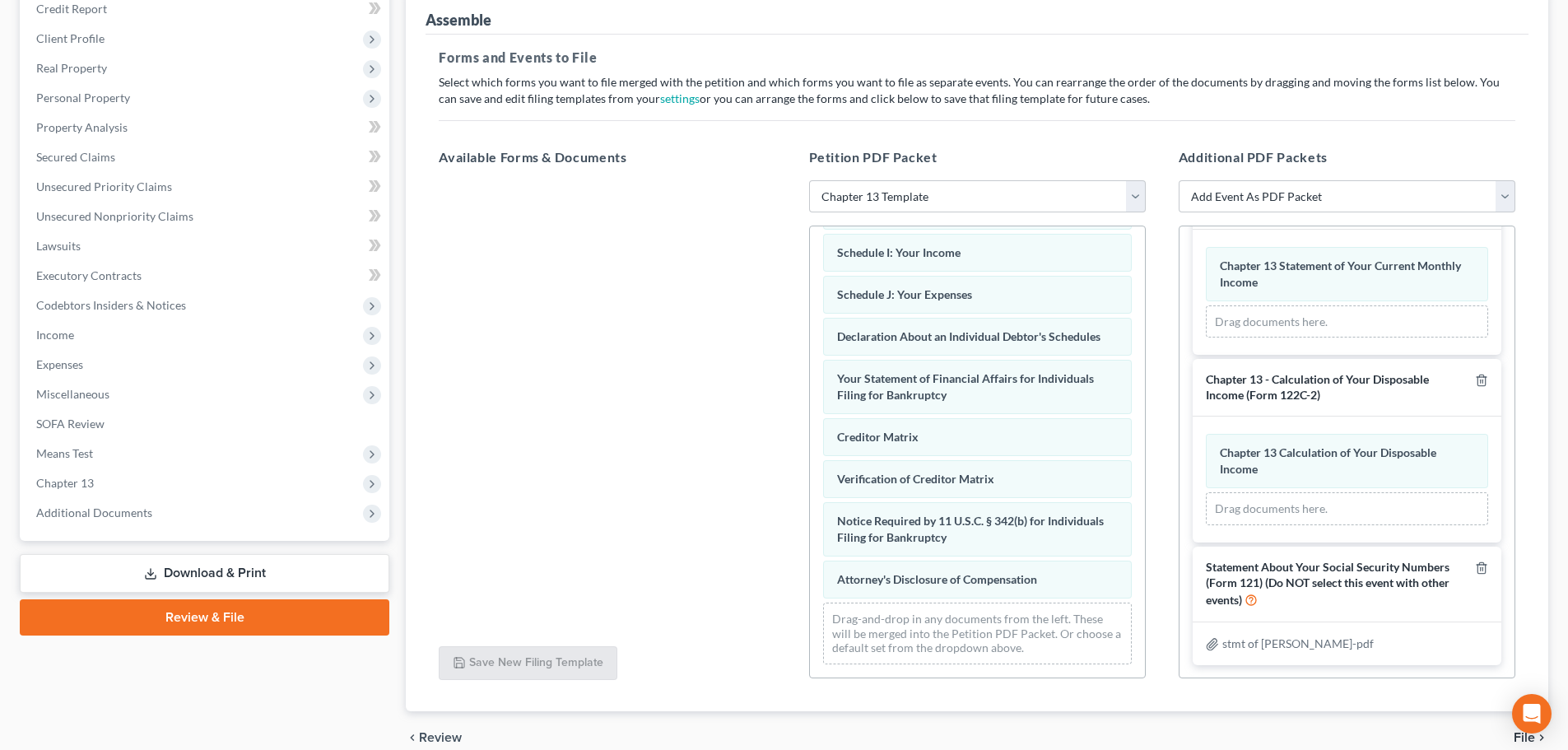
scroll to position [283, 0]
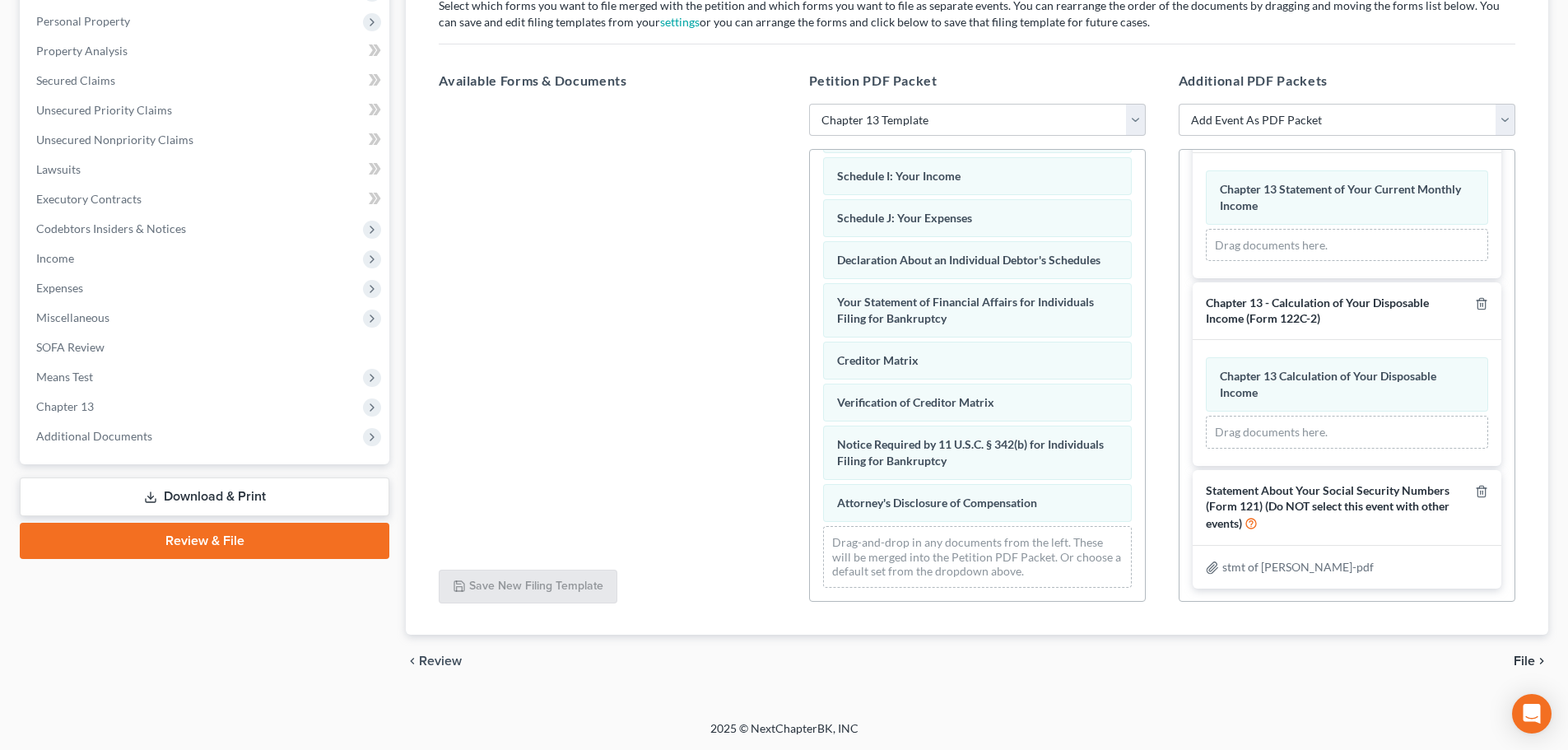
click at [1521, 663] on span "File" at bounding box center [1524, 662] width 21 height 14
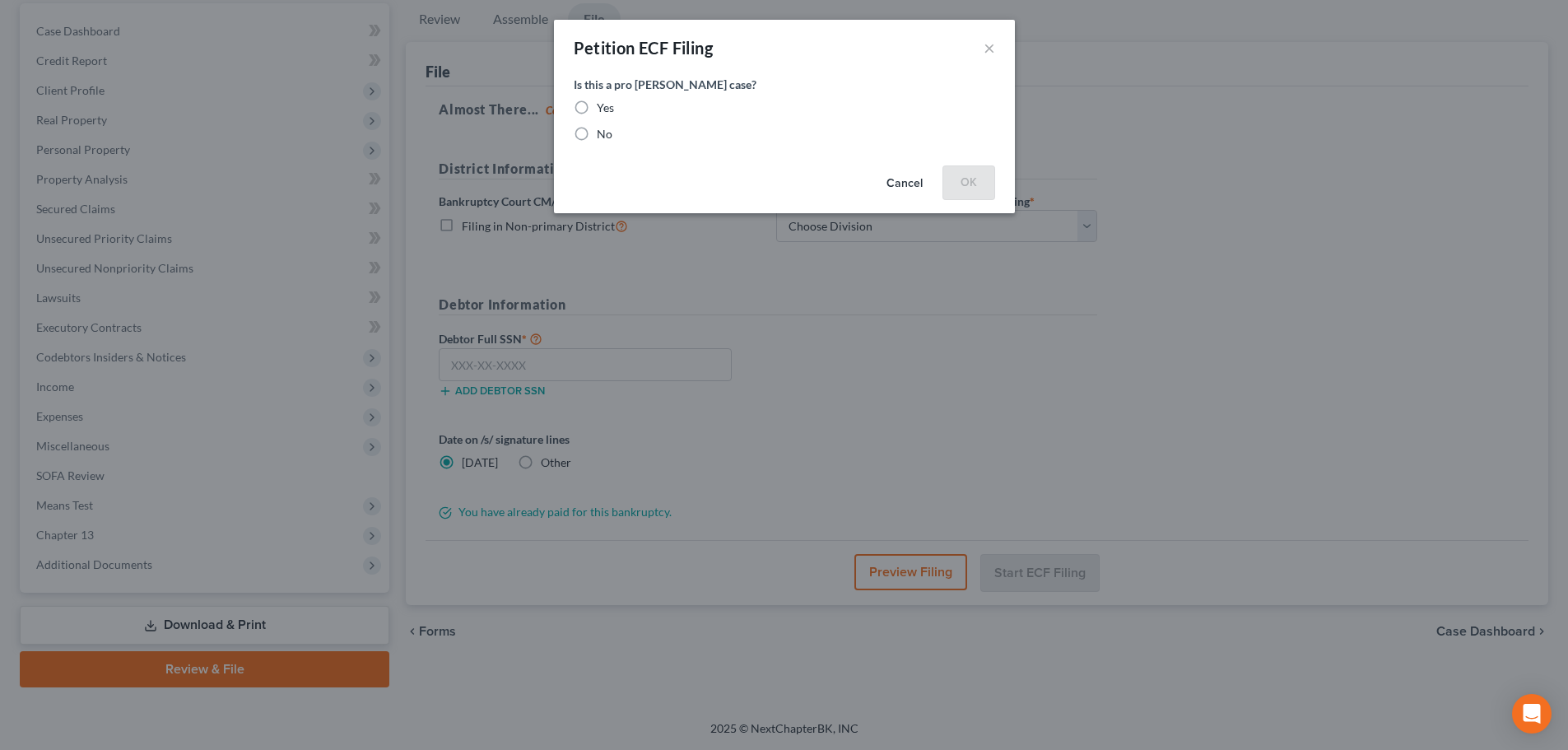
scroll to position [155, 0]
click at [603, 137] on label "No" at bounding box center [610, 133] width 15 height 16
click at [603, 134] on label "No" at bounding box center [610, 133] width 15 height 16
click at [609, 134] on input "No" at bounding box center [614, 131] width 11 height 11
radio input "true"
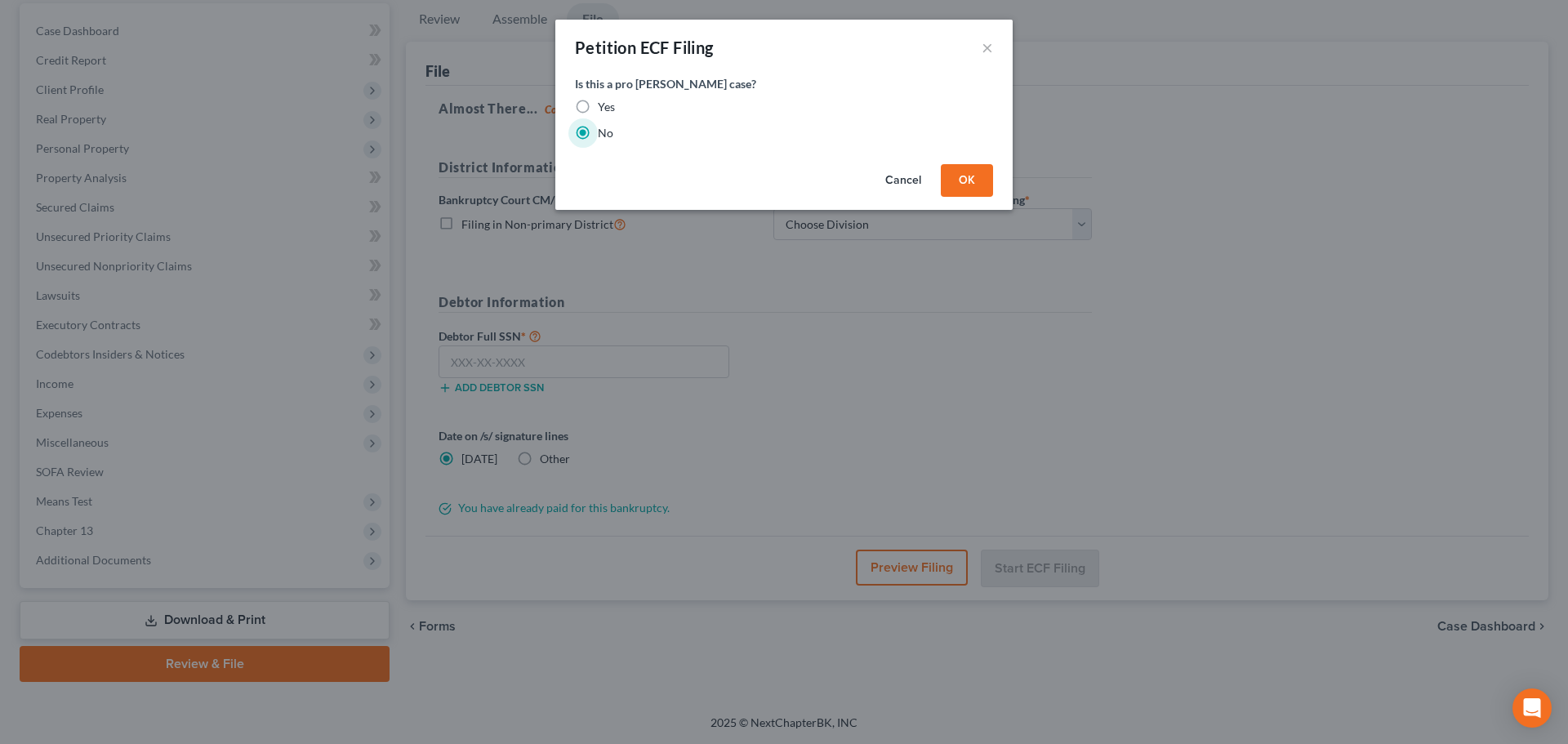
click at [971, 170] on button "OK" at bounding box center [967, 180] width 52 height 33
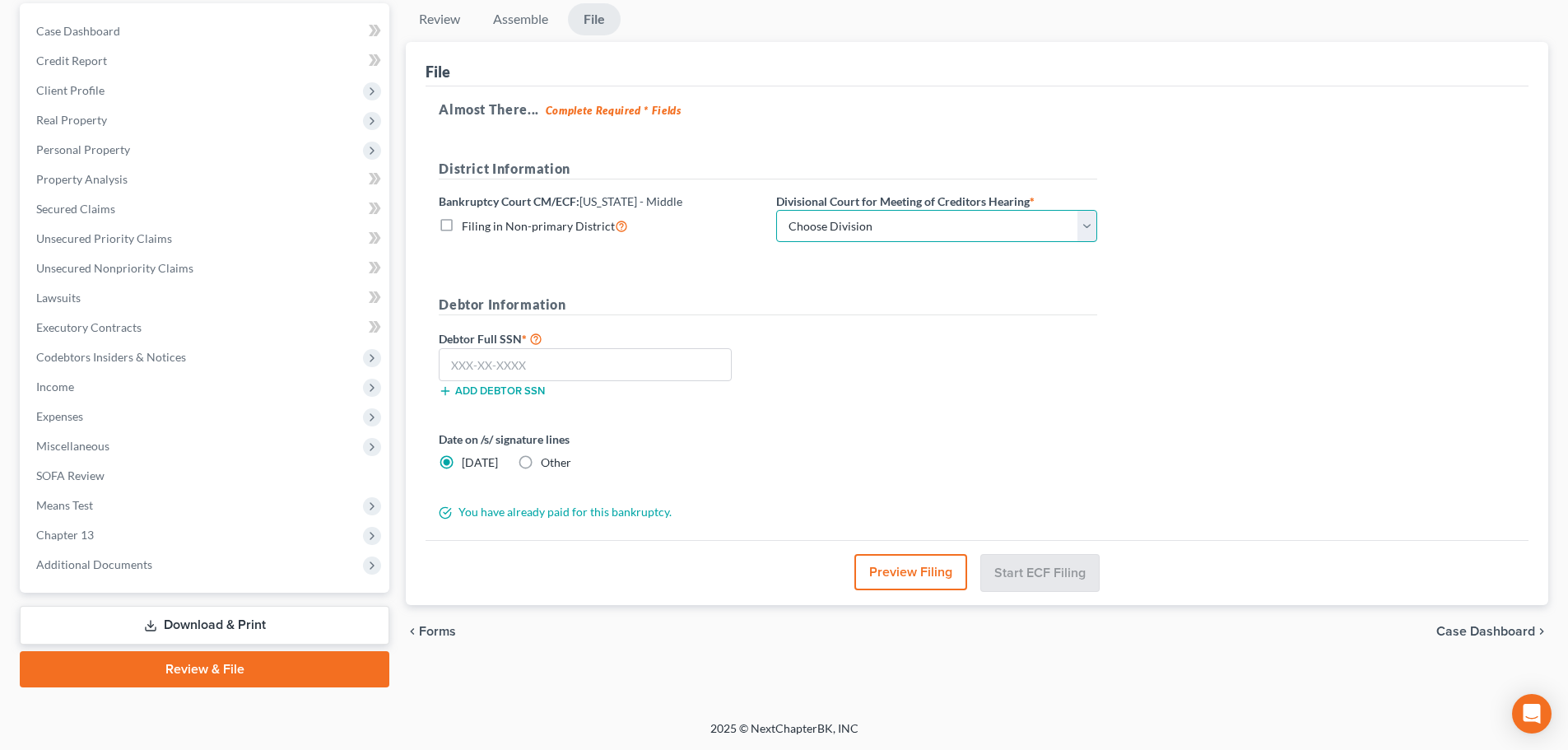
click at [874, 229] on select "Choose Division [GEOGRAPHIC_DATA] [PERSON_NAME] Williamsport [GEOGRAPHIC_DATA]/…" at bounding box center [936, 226] width 321 height 33
select select "1"
click at [776, 210] on select "Choose Division [GEOGRAPHIC_DATA] [PERSON_NAME] Williamsport [GEOGRAPHIC_DATA]/…" at bounding box center [936, 226] width 321 height 33
click at [607, 369] on input "text" at bounding box center [585, 364] width 293 height 33
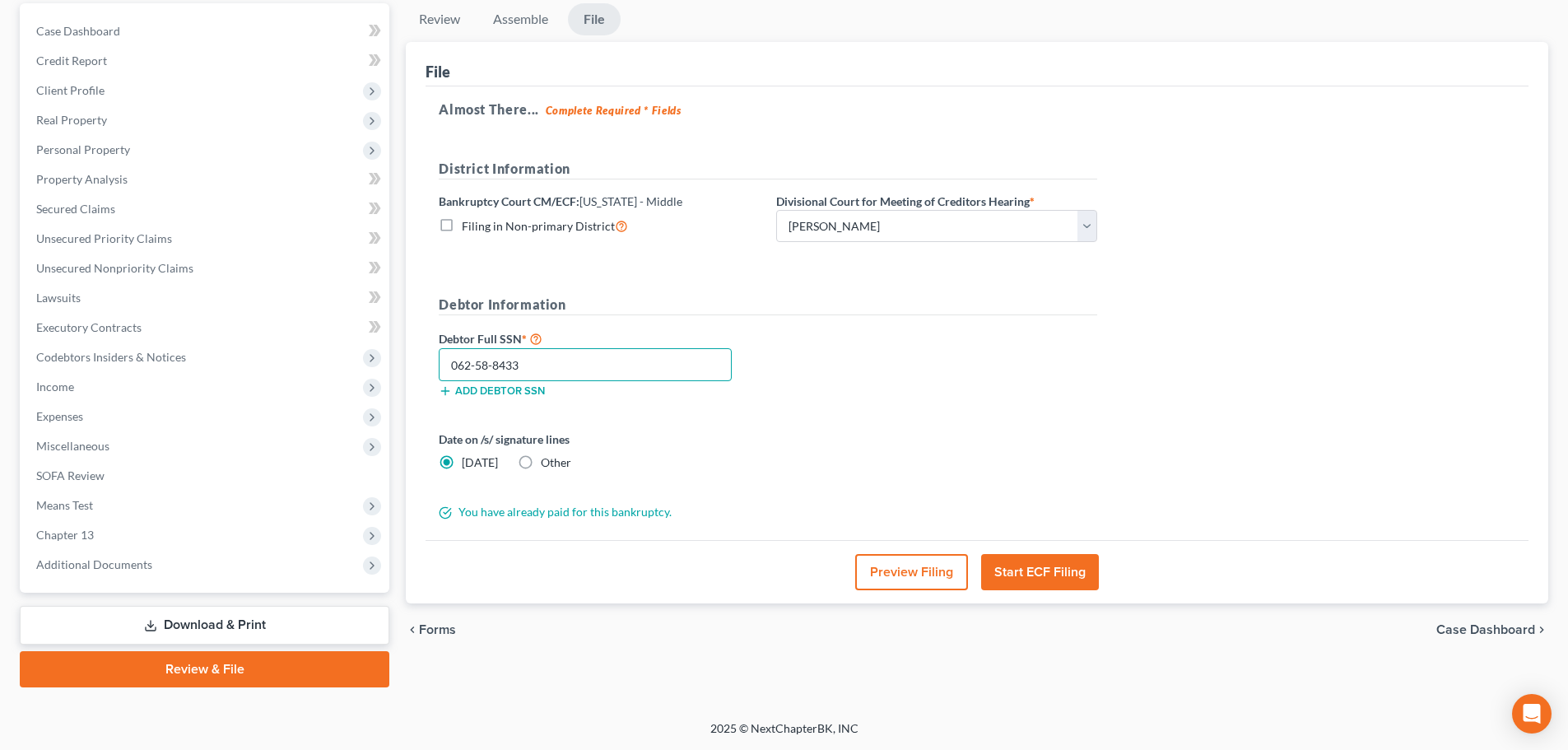
type input "062-58-8433"
click at [1057, 562] on button "Start ECF Filing" at bounding box center [1040, 572] width 118 height 37
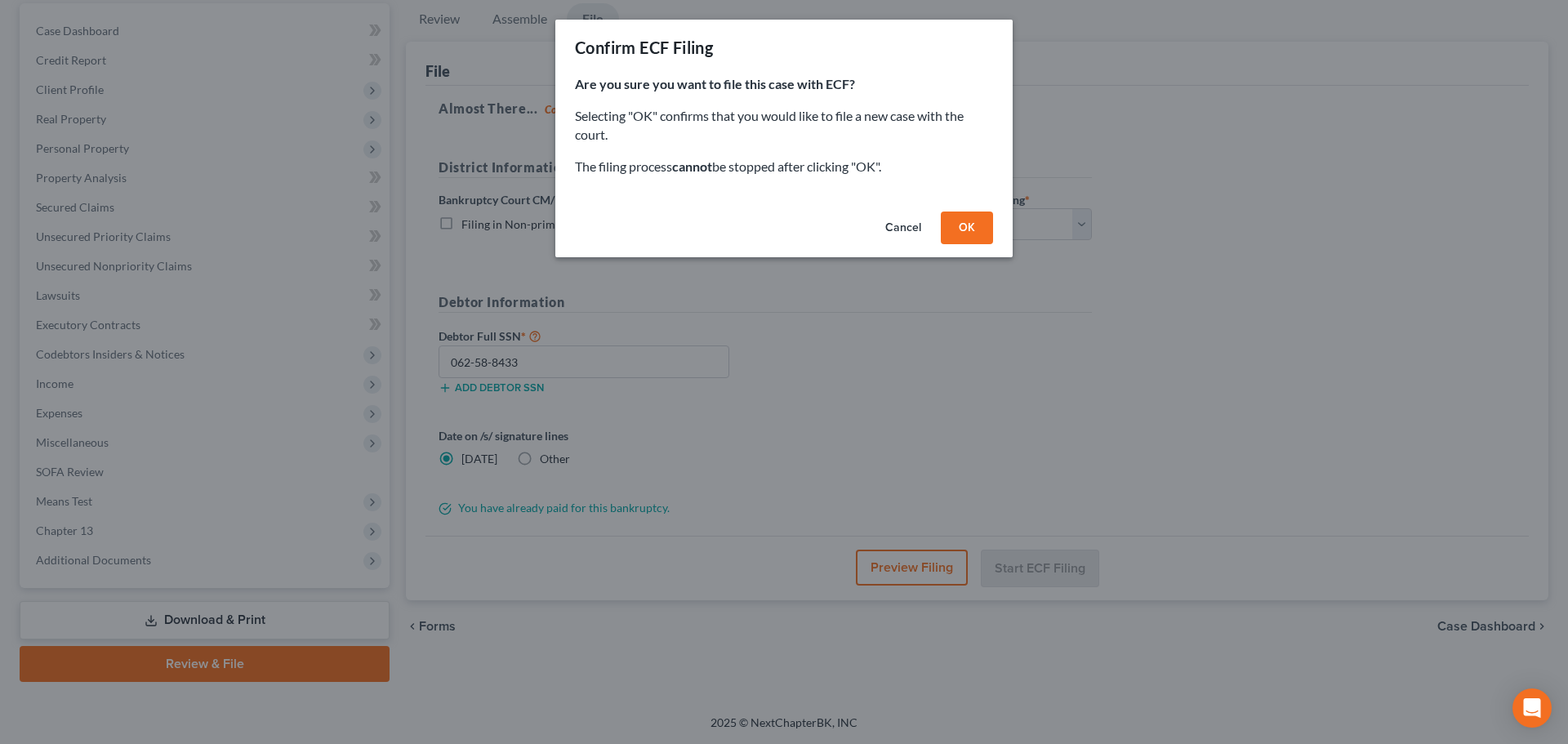
click at [976, 233] on button "OK" at bounding box center [967, 227] width 52 height 33
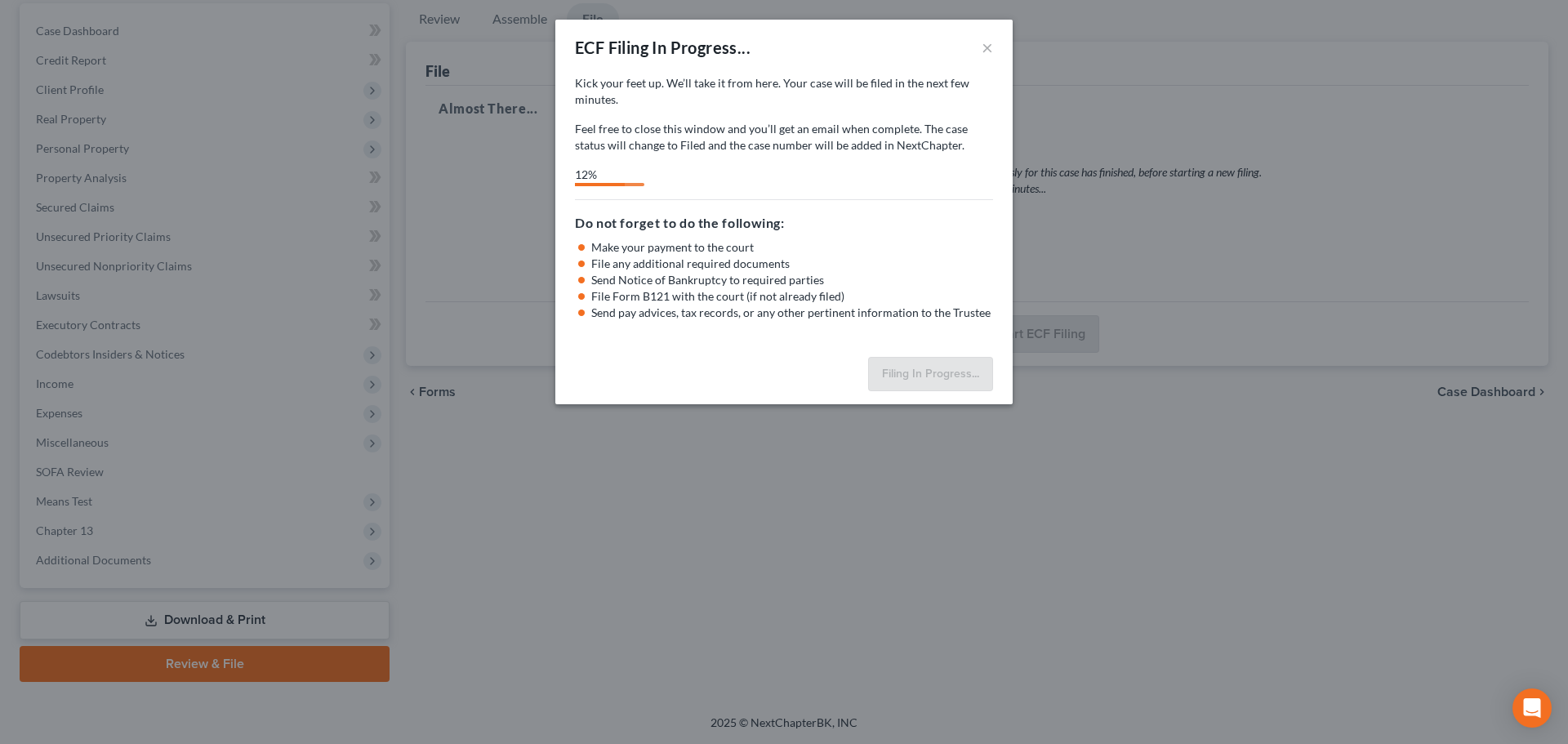
click at [809, 513] on div "ECF Filing In Progress... × Kick your feet up. We’ll take it from here. Your ca…" at bounding box center [784, 372] width 1568 height 744
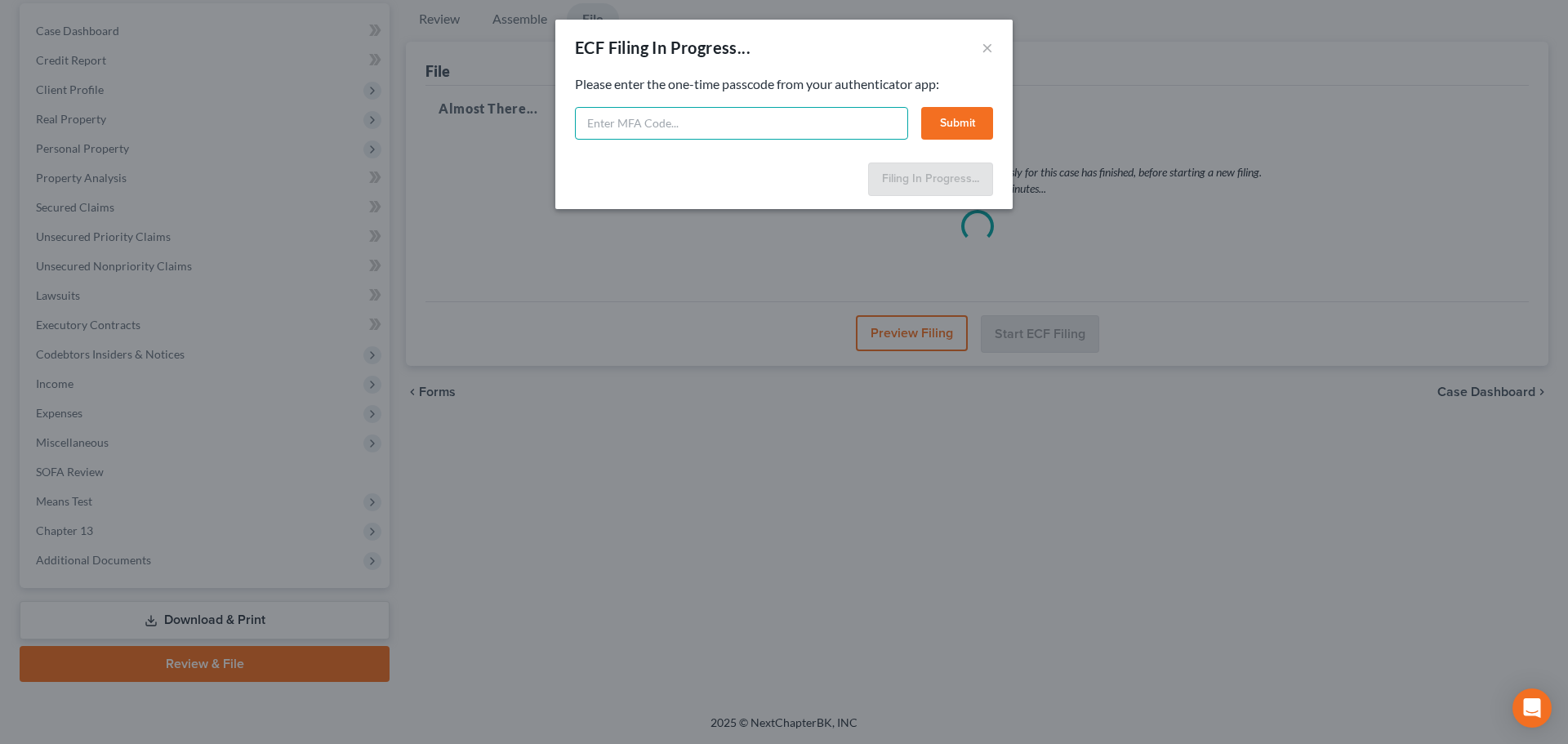
click at [827, 128] on input "text" at bounding box center [741, 123] width 334 height 33
click at [752, 126] on input "text" at bounding box center [741, 123] width 334 height 33
type input "892762"
click at [962, 129] on button "Submit" at bounding box center [957, 123] width 72 height 33
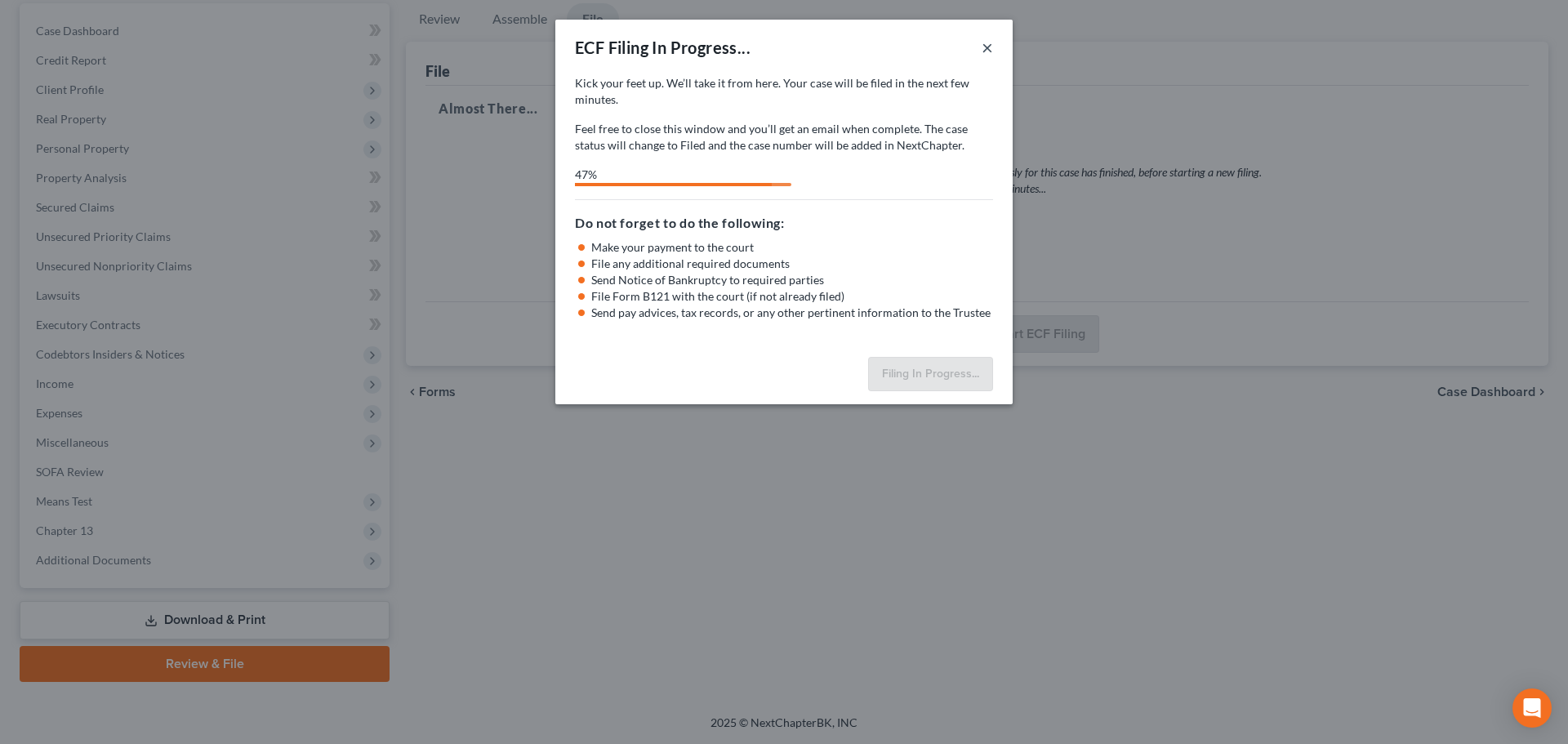
drag, startPoint x: 988, startPoint y: 40, endPoint x: 808, endPoint y: 144, distance: 207.9
click at [988, 40] on button "×" at bounding box center [987, 47] width 12 height 19
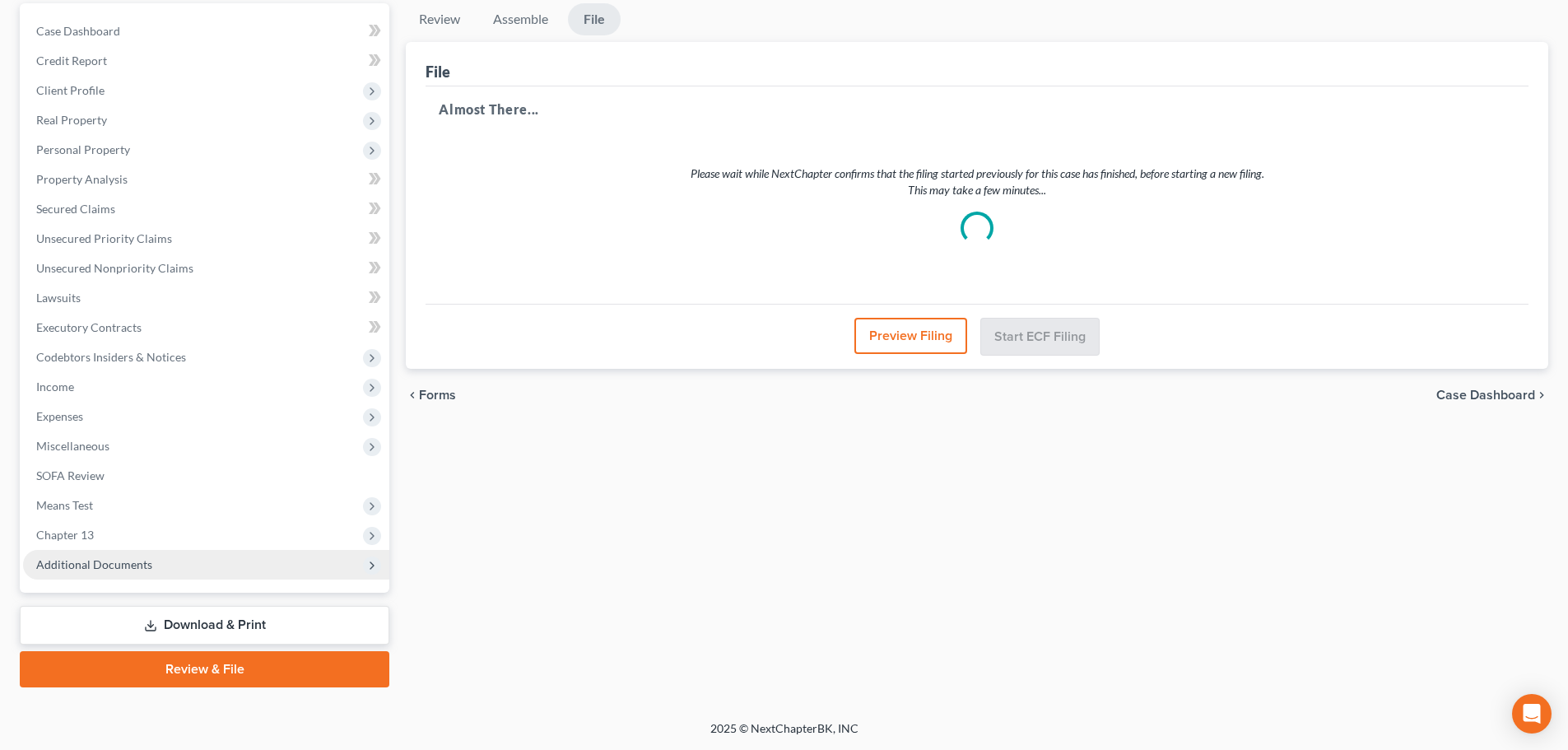
drag, startPoint x: 94, startPoint y: 564, endPoint x: 101, endPoint y: 571, distance: 9.9
click at [94, 565] on span "Additional Documents" at bounding box center [94, 564] width 116 height 14
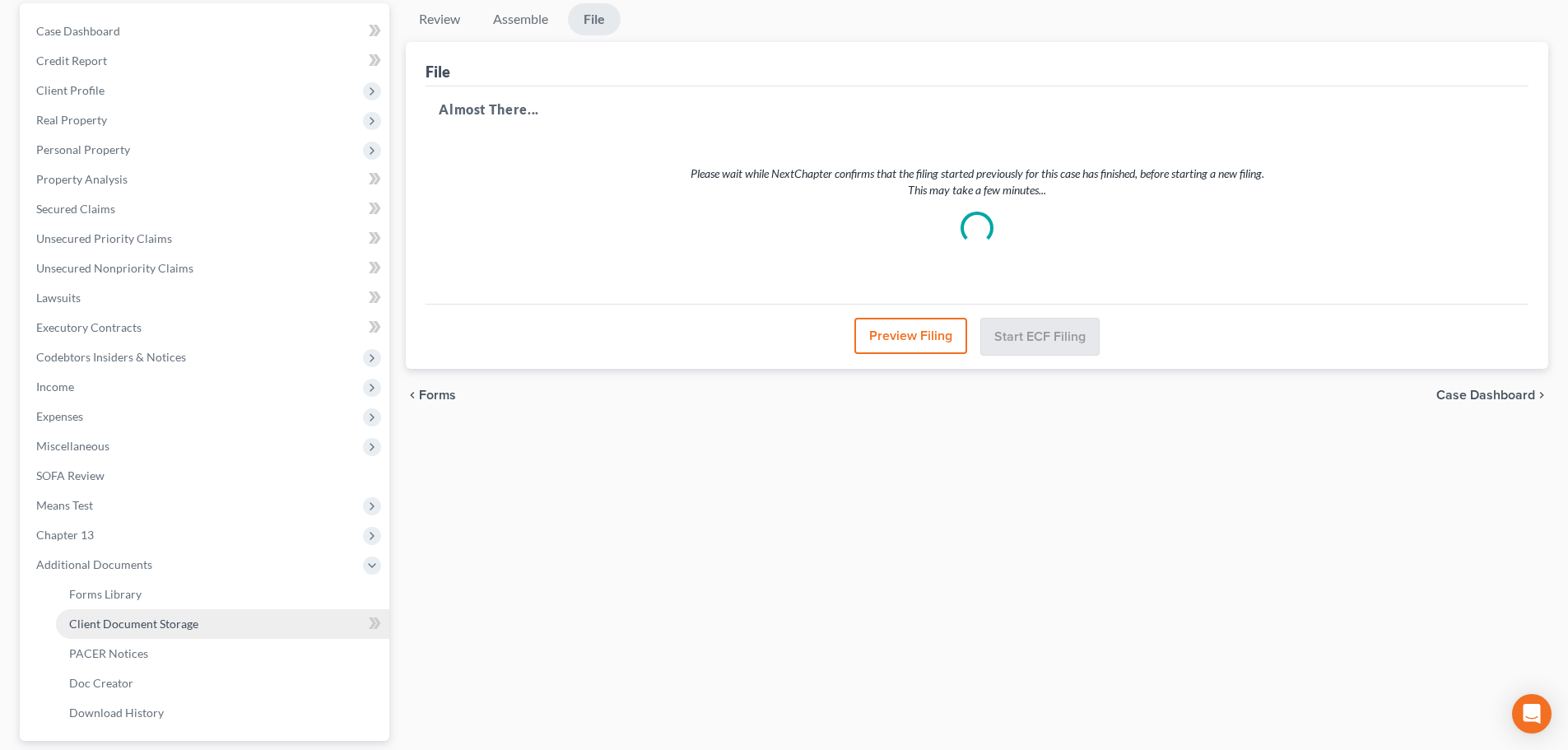
click at [175, 623] on span "Client Document Storage" at bounding box center [133, 623] width 129 height 14
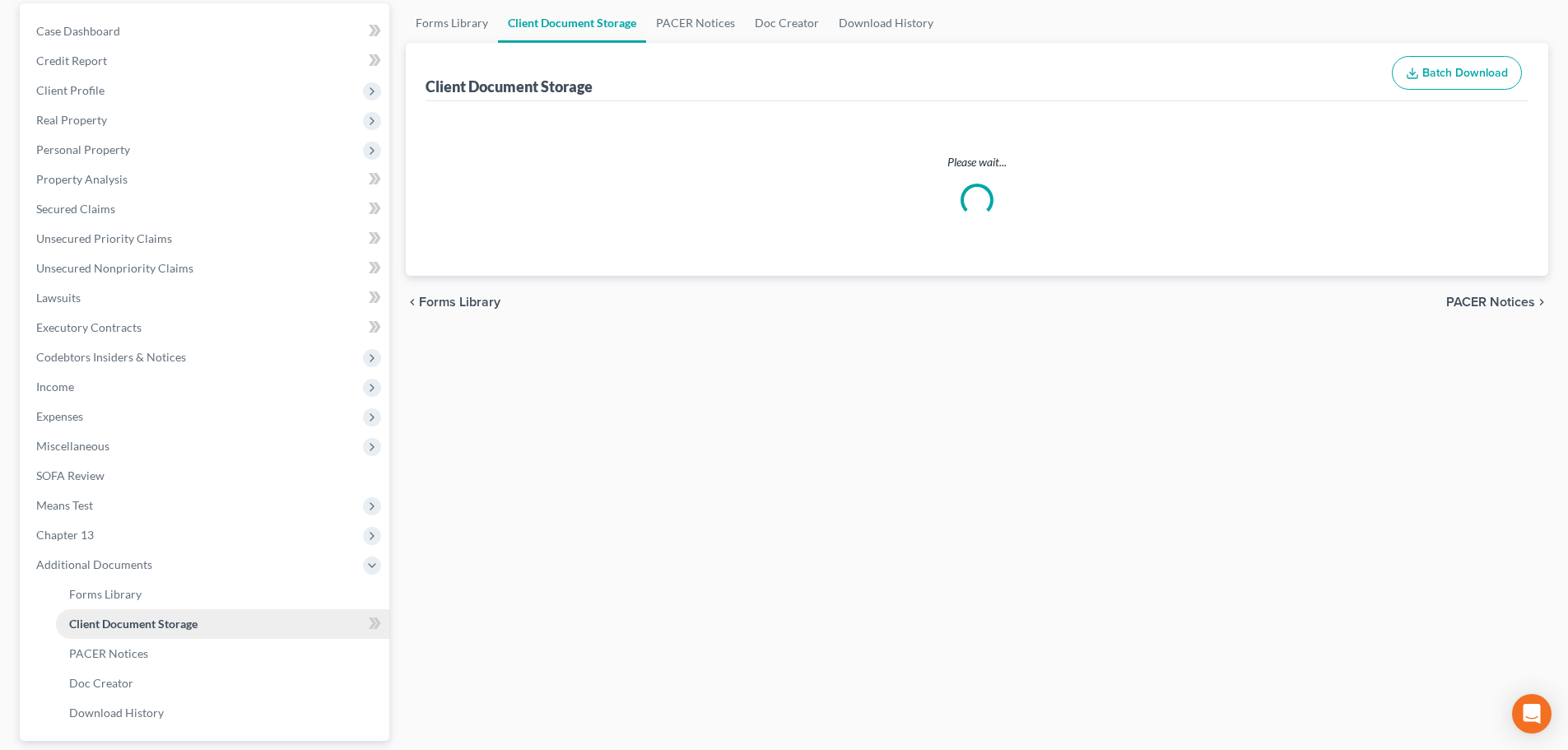
scroll to position [20, 0]
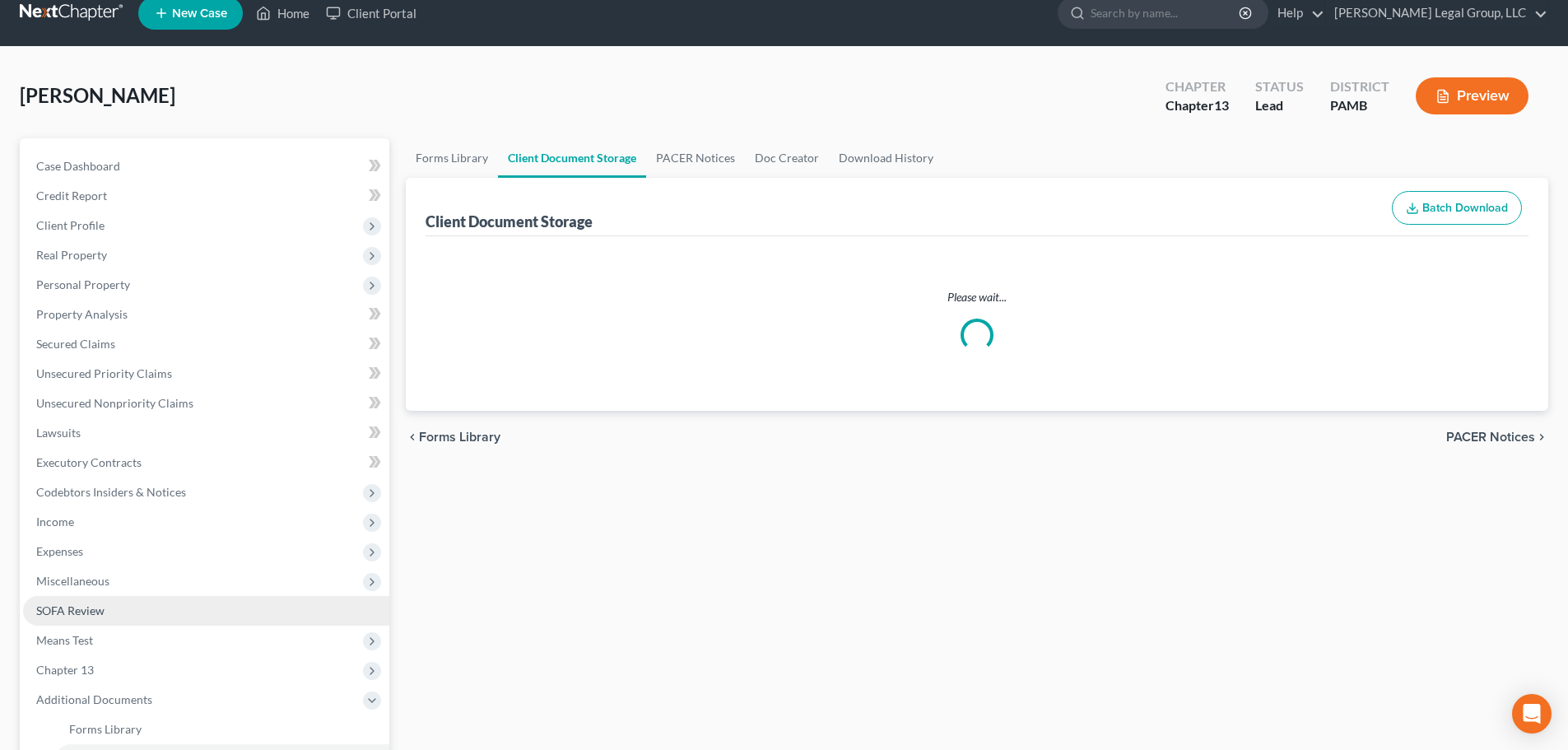
select select "0"
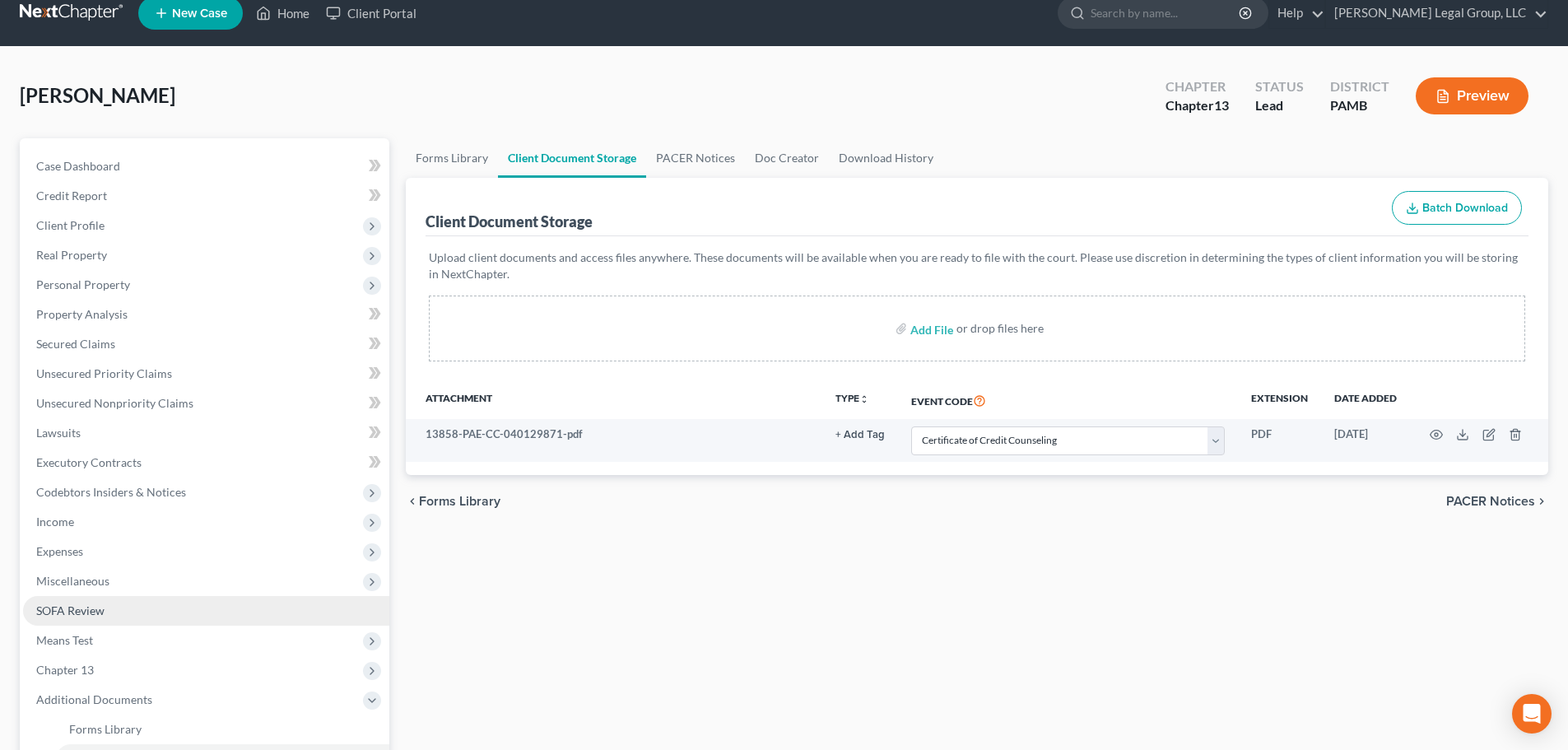
scroll to position [0, 0]
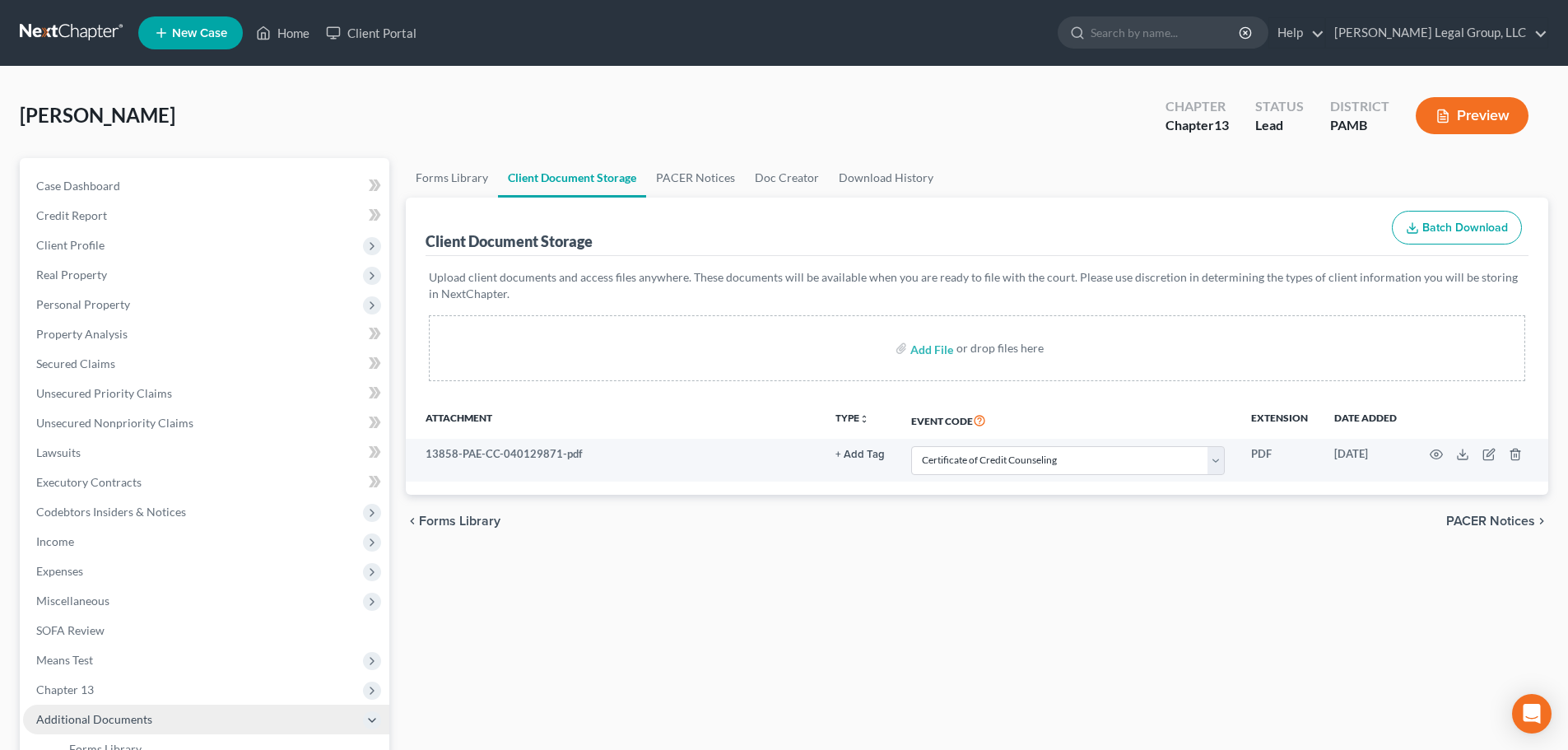
click at [95, 705] on span "Additional Documents" at bounding box center [205, 719] width 366 height 30
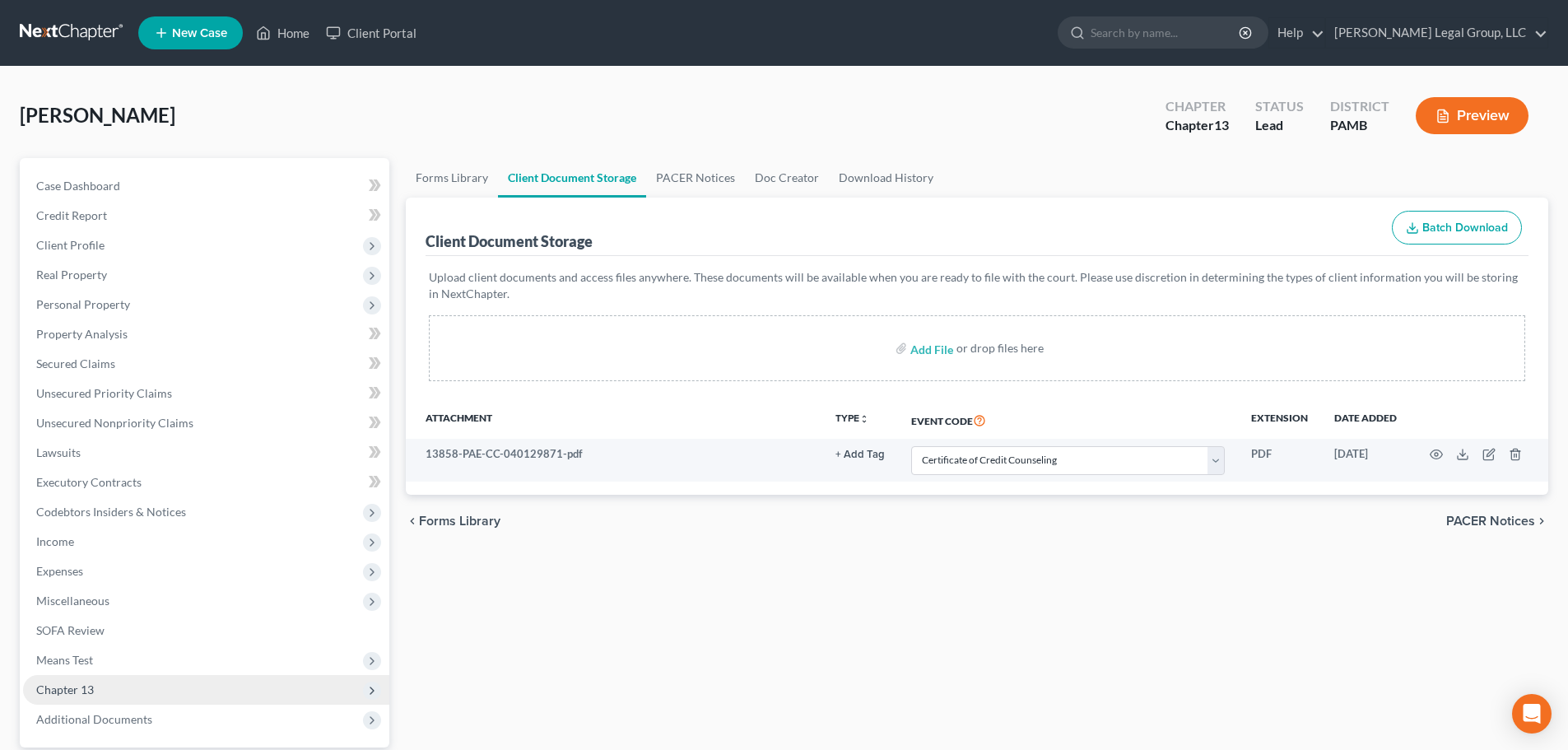
click at [98, 695] on span "Chapter 13" at bounding box center [205, 690] width 366 height 30
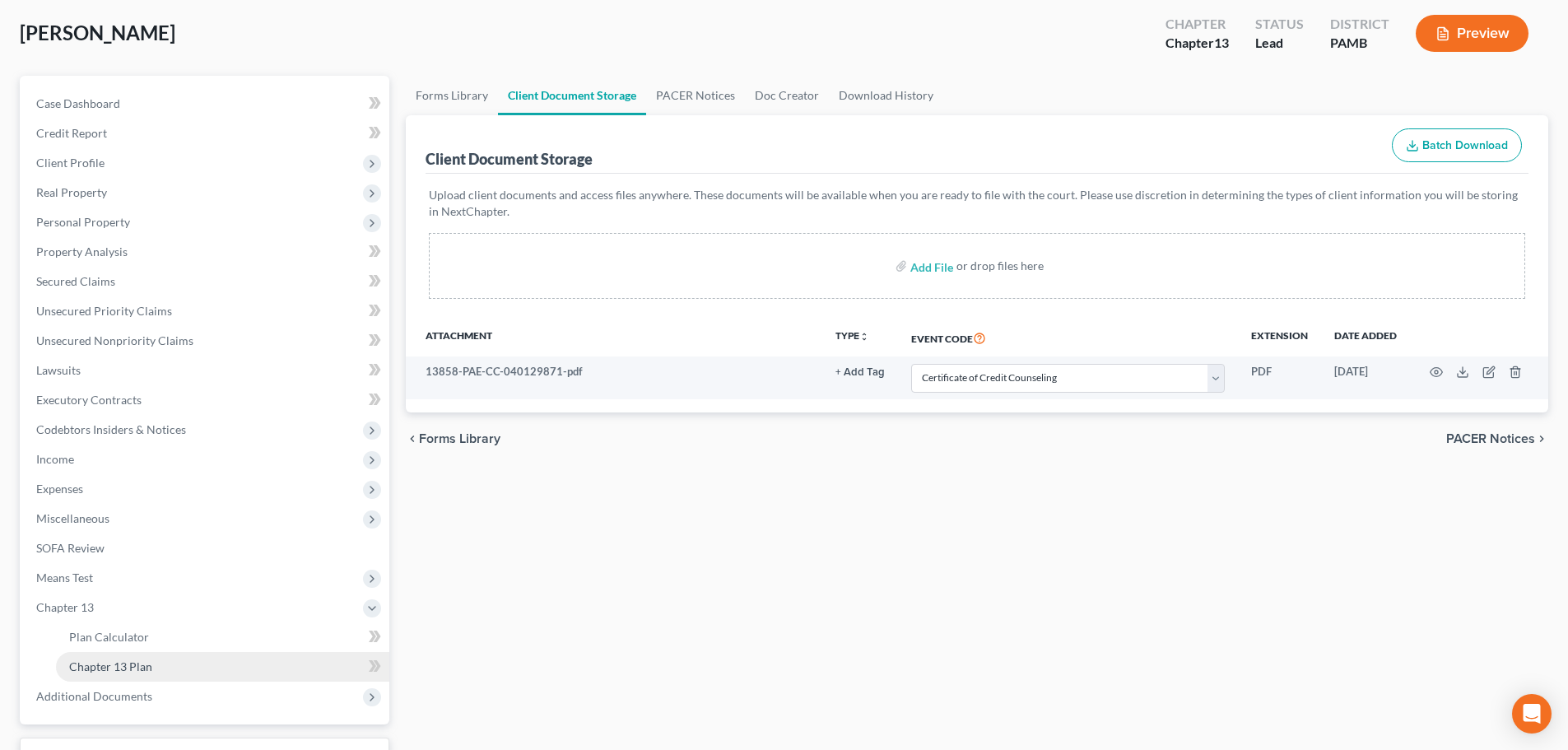
click at [183, 667] on link "Chapter 13 Plan" at bounding box center [222, 667] width 334 height 30
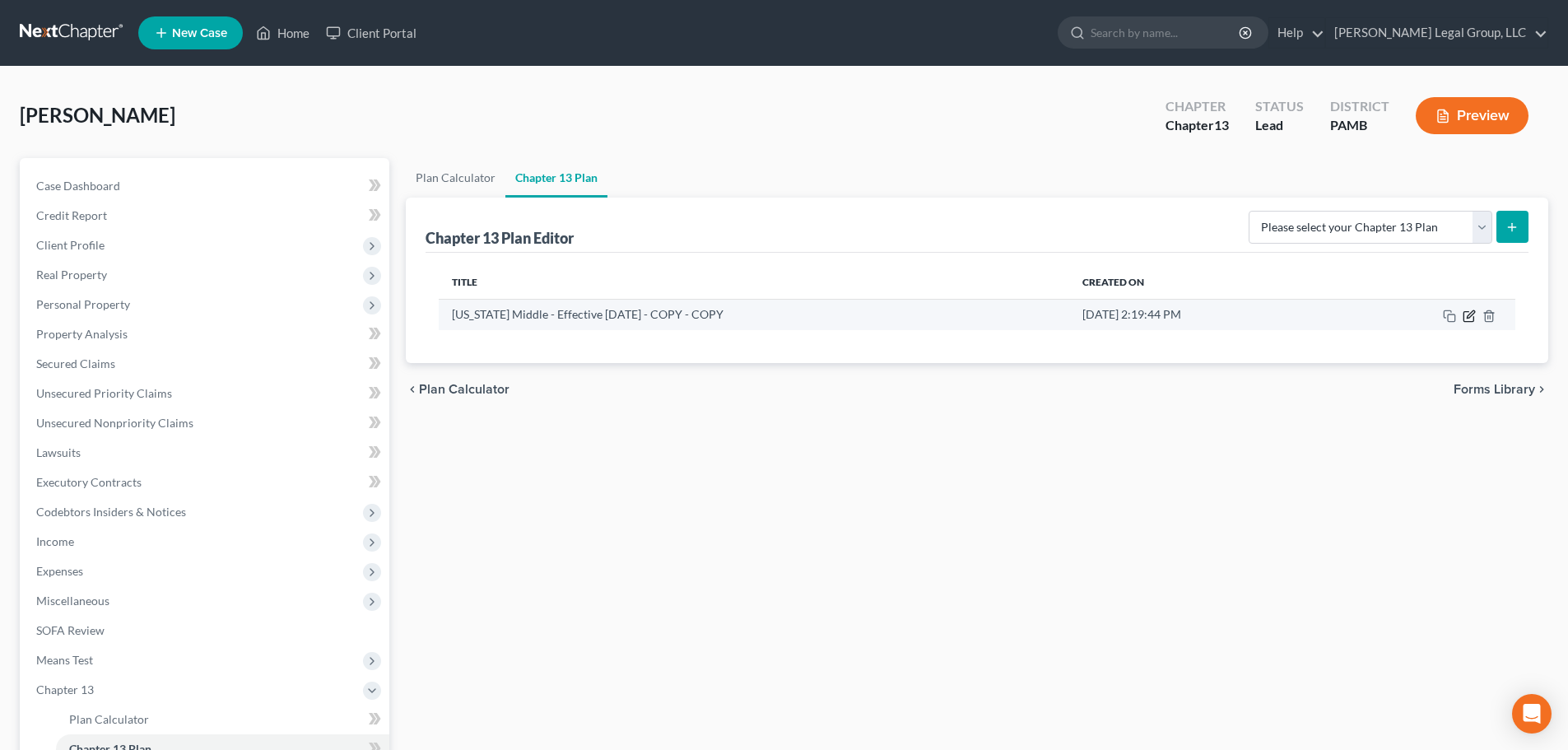
click at [1468, 319] on icon "button" at bounding box center [1470, 317] width 14 height 14
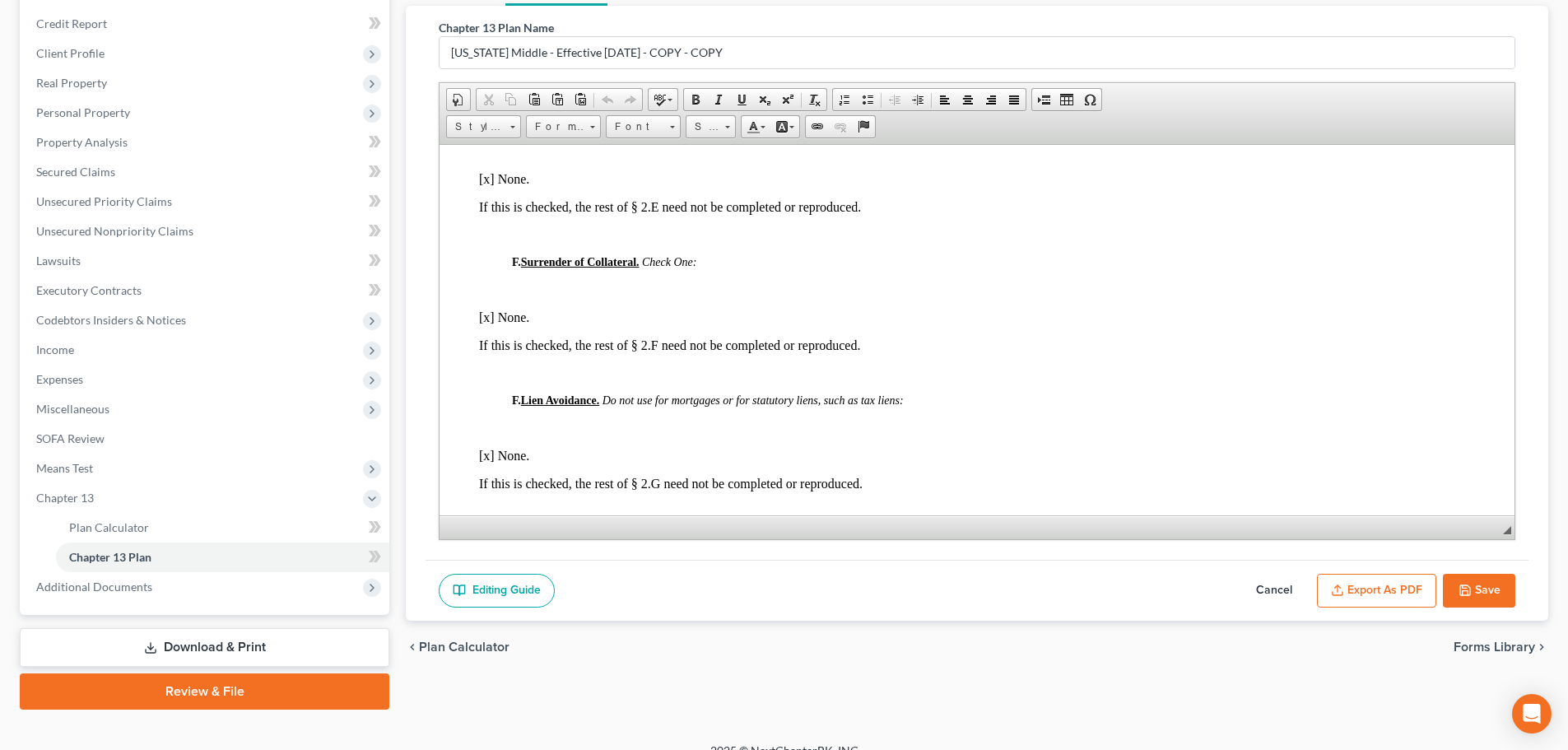
scroll to position [214, 0]
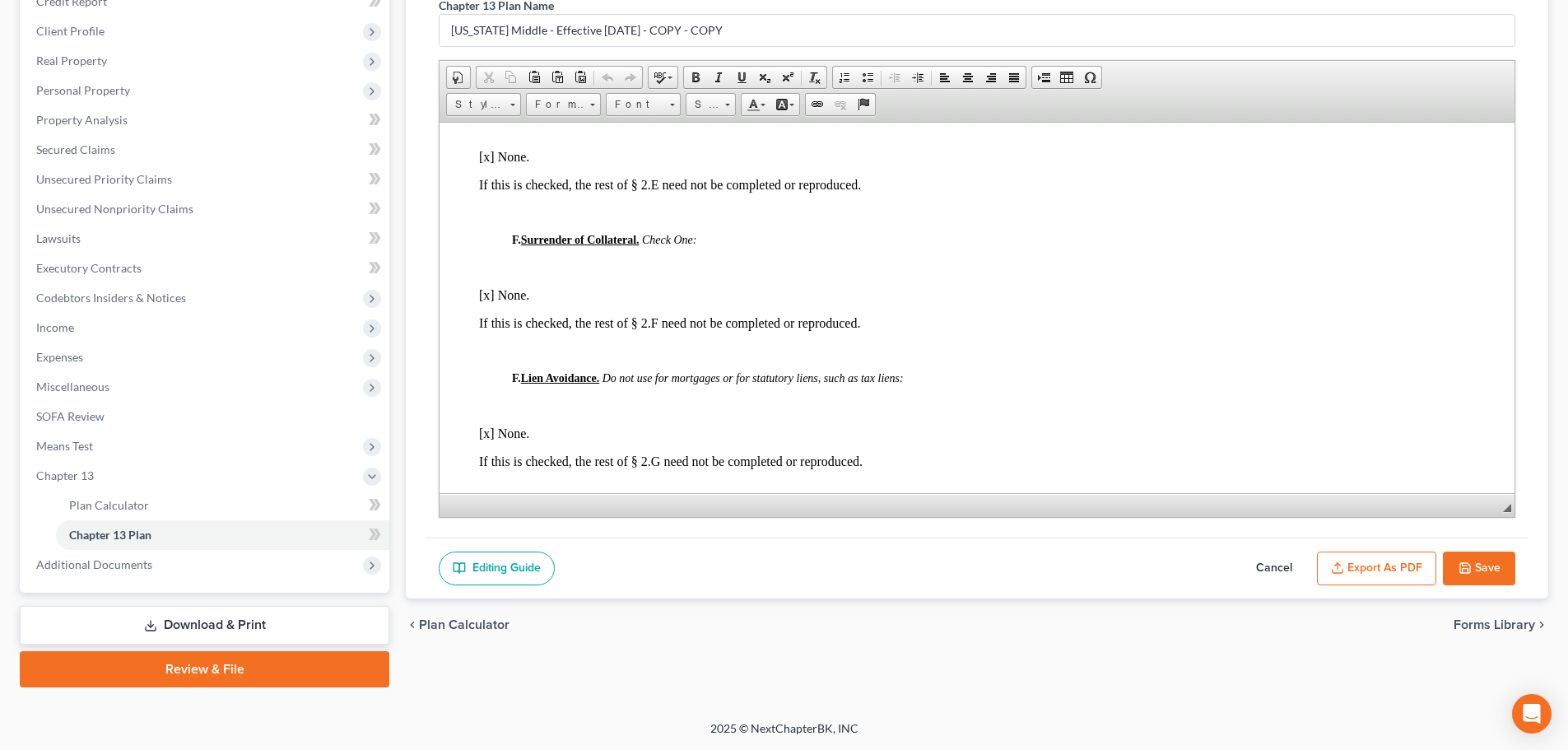
click at [1367, 568] on button "Export as PDF" at bounding box center [1376, 569] width 120 height 35
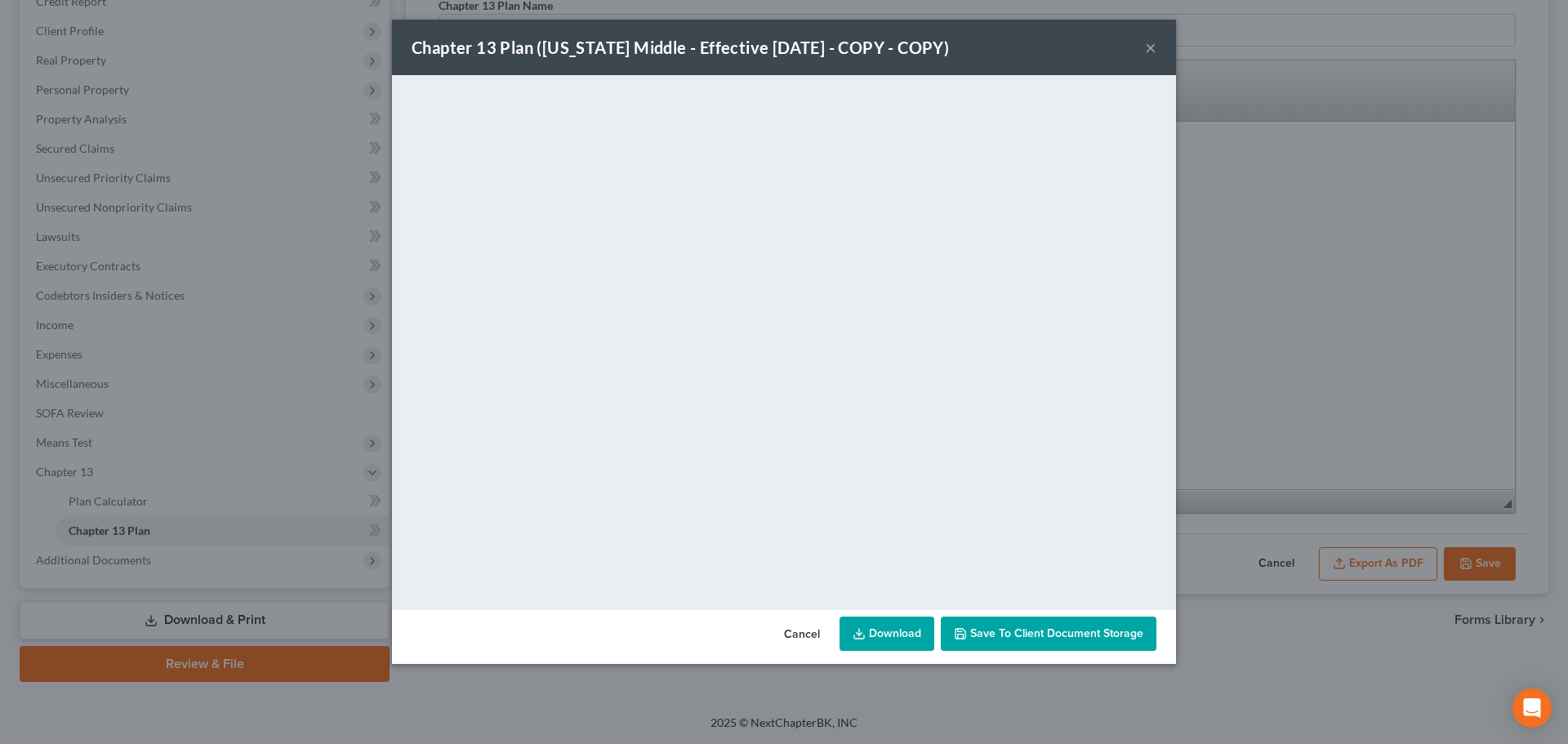
click at [971, 634] on span "Save to Client Document Storage" at bounding box center [1048, 634] width 190 height 13
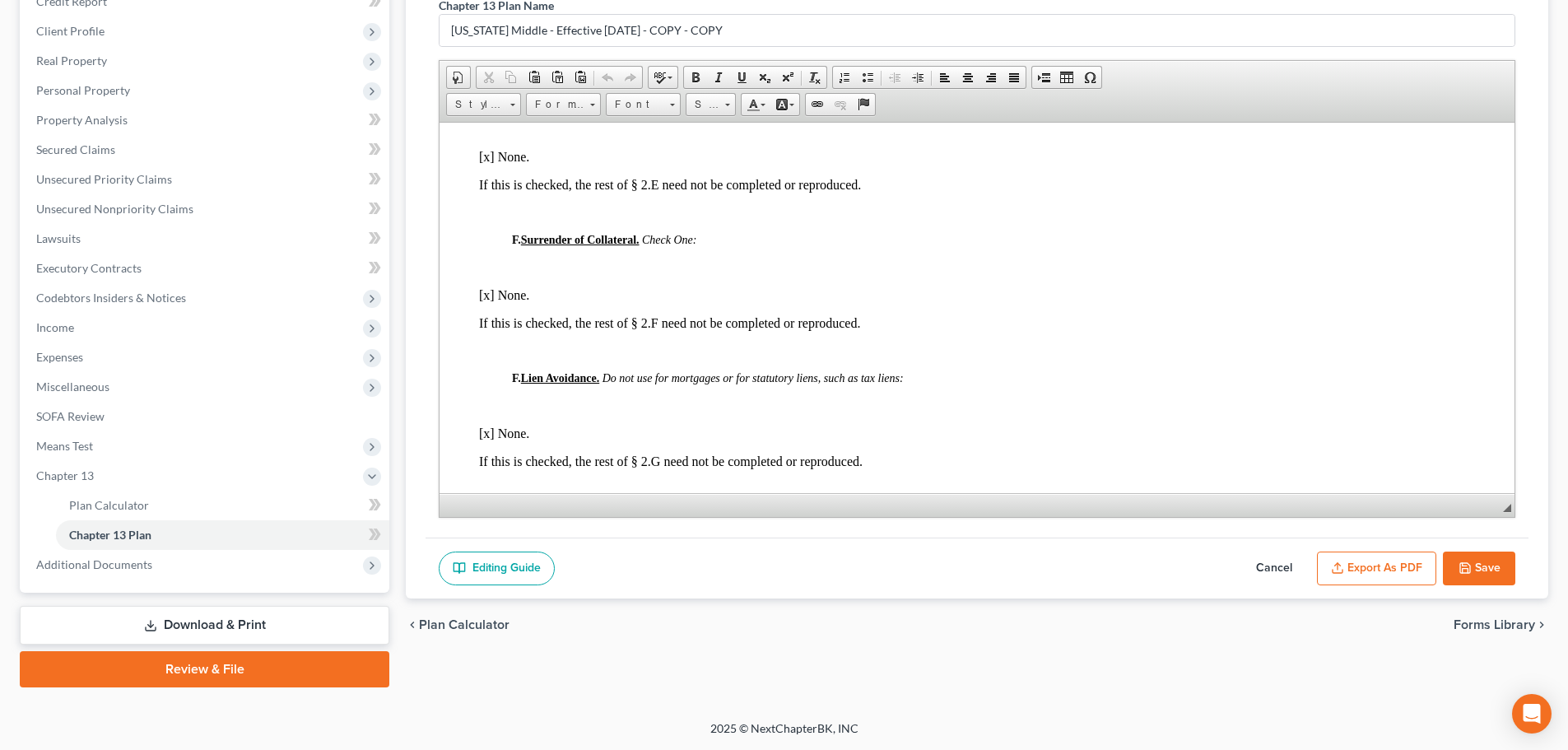
click at [1402, 555] on button "Export as PDF" at bounding box center [1376, 569] width 120 height 35
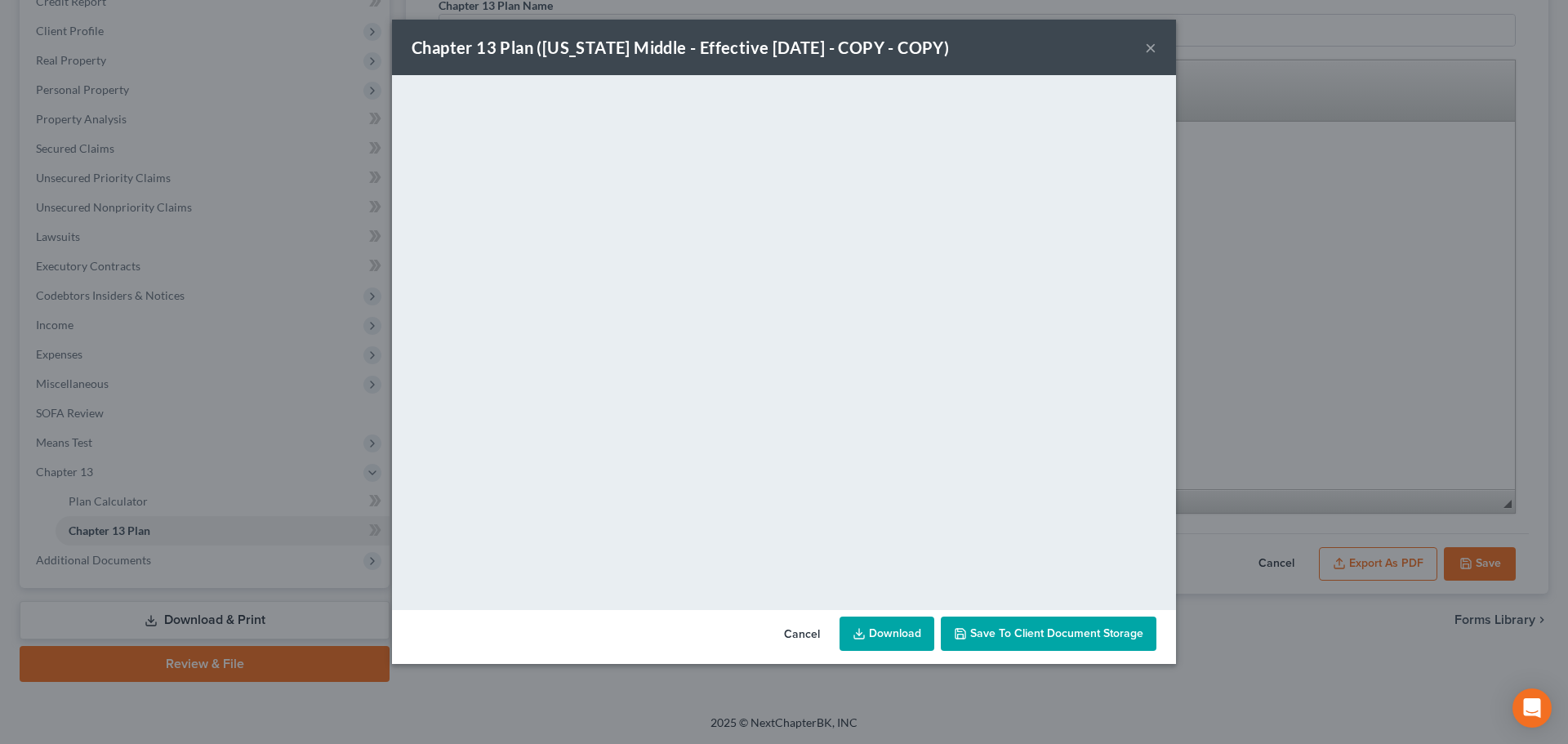
click at [1157, 48] on div "Chapter 13 Plan ([US_STATE] Middle - Effective [DATE] - COPY - COPY) ×" at bounding box center [784, 47] width 784 height 56
click at [1146, 38] on button "×" at bounding box center [1151, 47] width 12 height 19
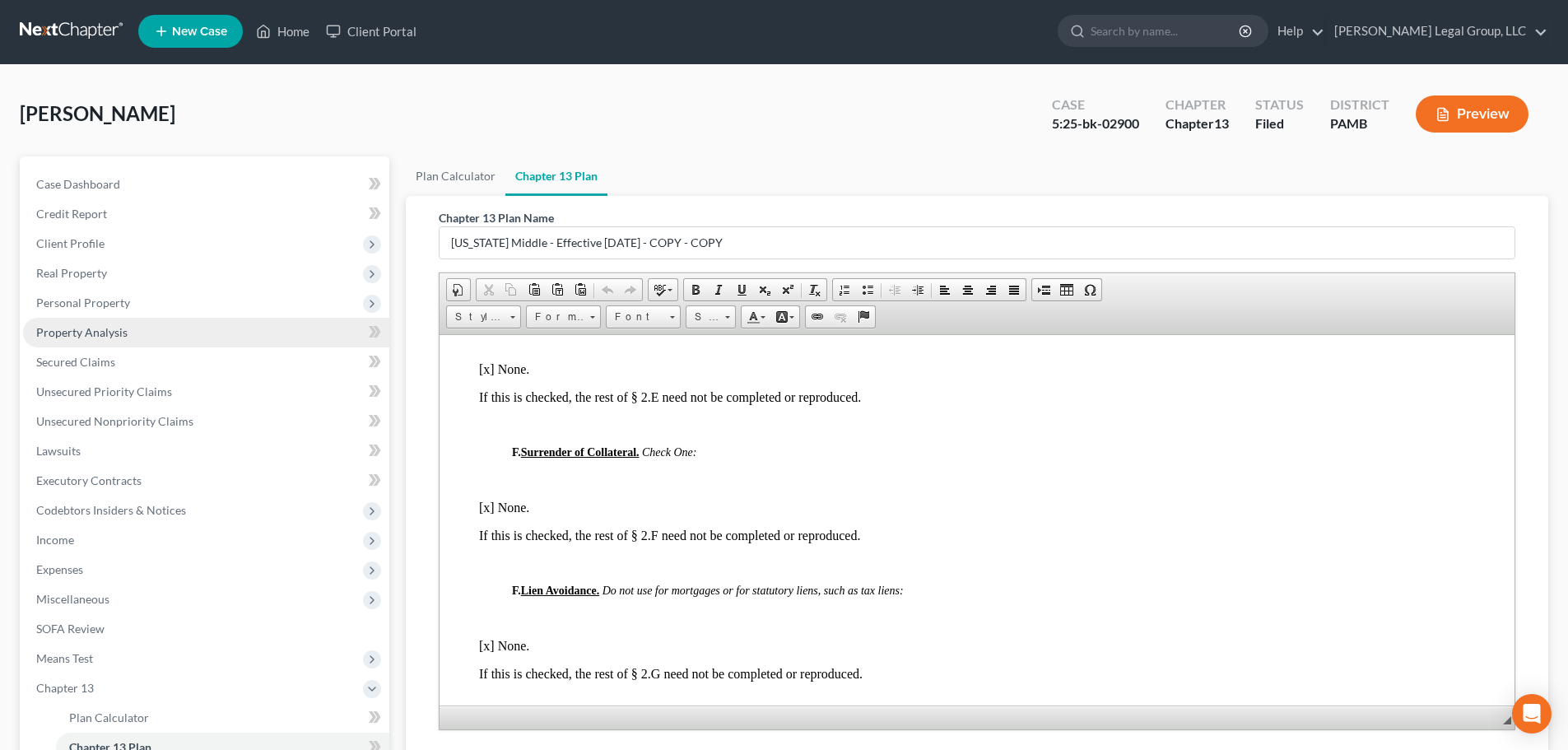
scroll to position [0, 0]
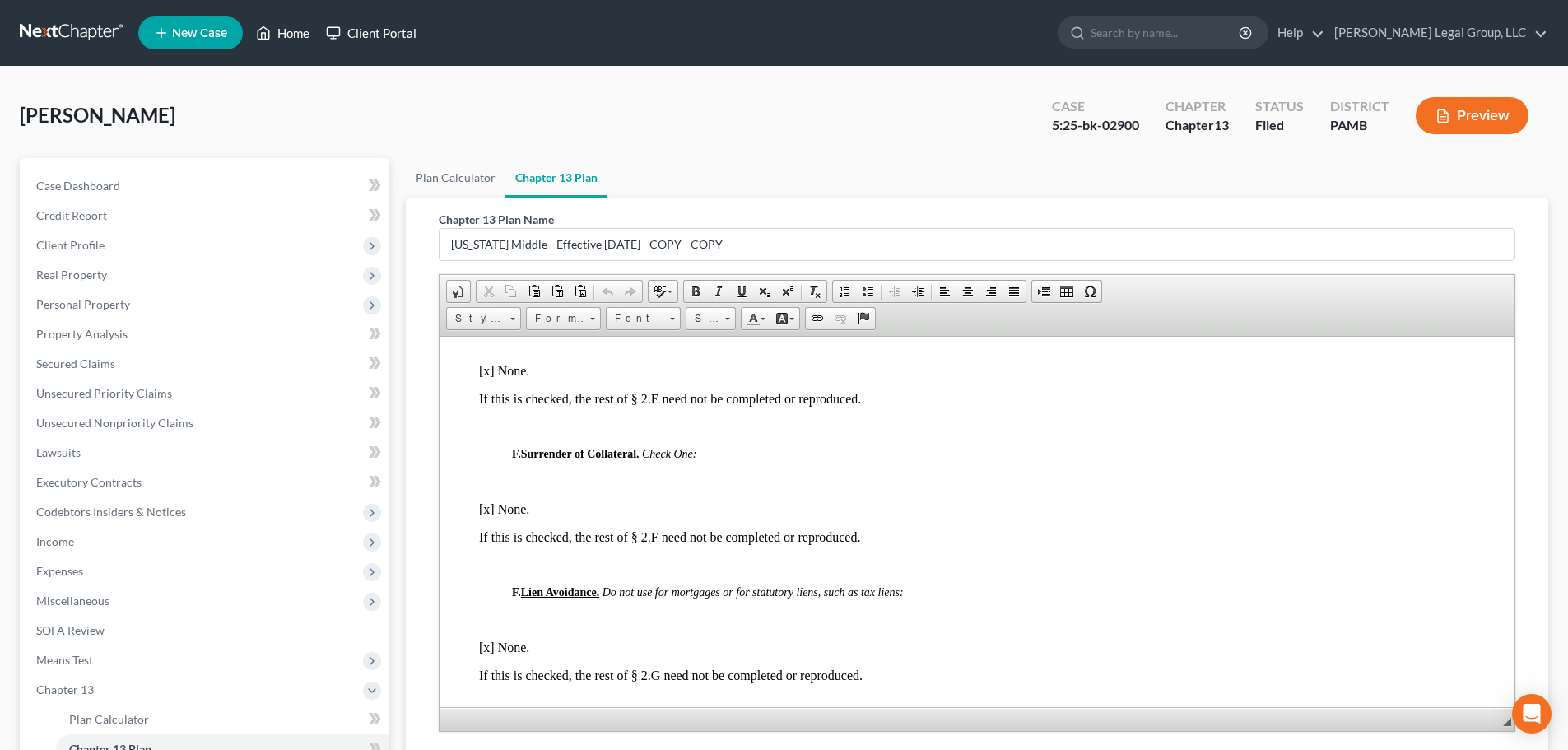
drag, startPoint x: 327, startPoint y: 46, endPoint x: 284, endPoint y: 39, distance: 43.6
click at [327, 46] on link "Client Portal" at bounding box center [371, 32] width 107 height 30
click at [273, 35] on link "Home" at bounding box center [283, 32] width 70 height 30
